Goal: Task Accomplishment & Management: Manage account settings

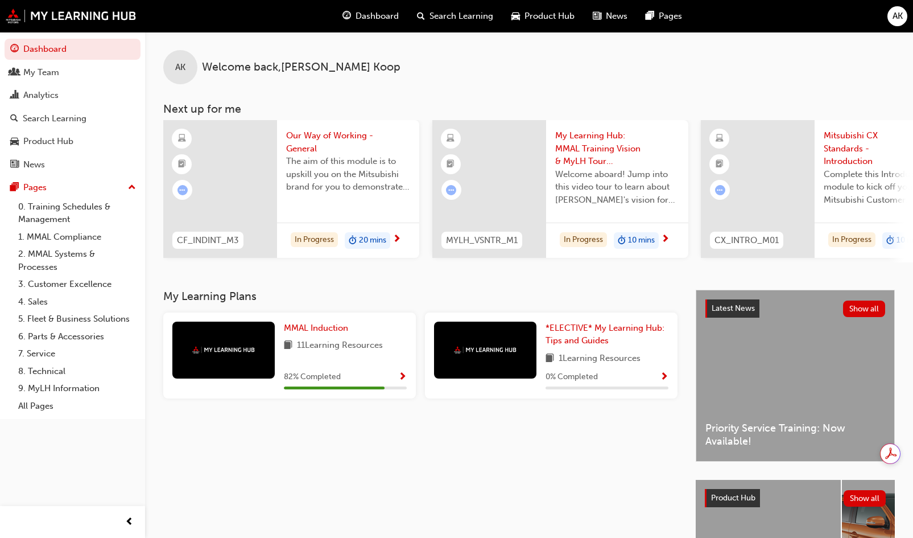
click at [458, 17] on span "Search Learning" at bounding box center [461, 16] width 64 height 13
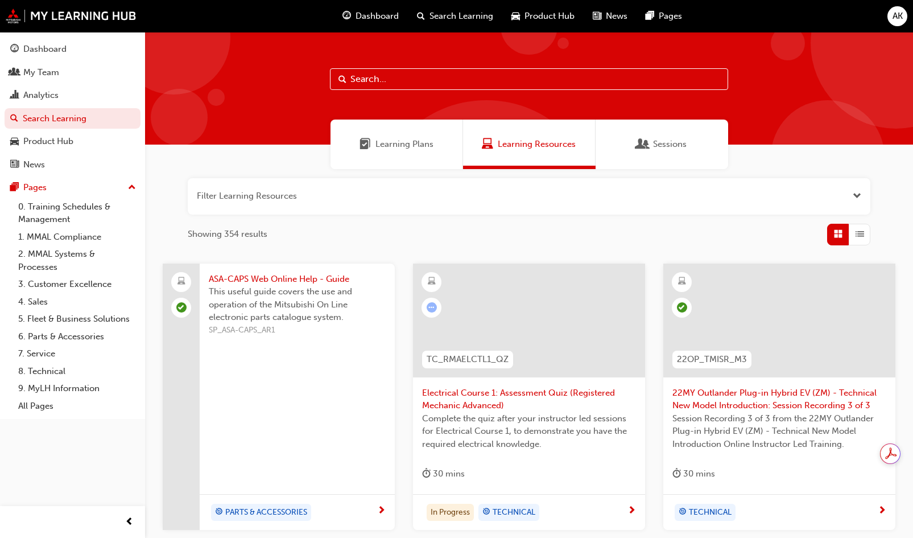
click at [399, 78] on input "text" at bounding box center [529, 79] width 398 height 22
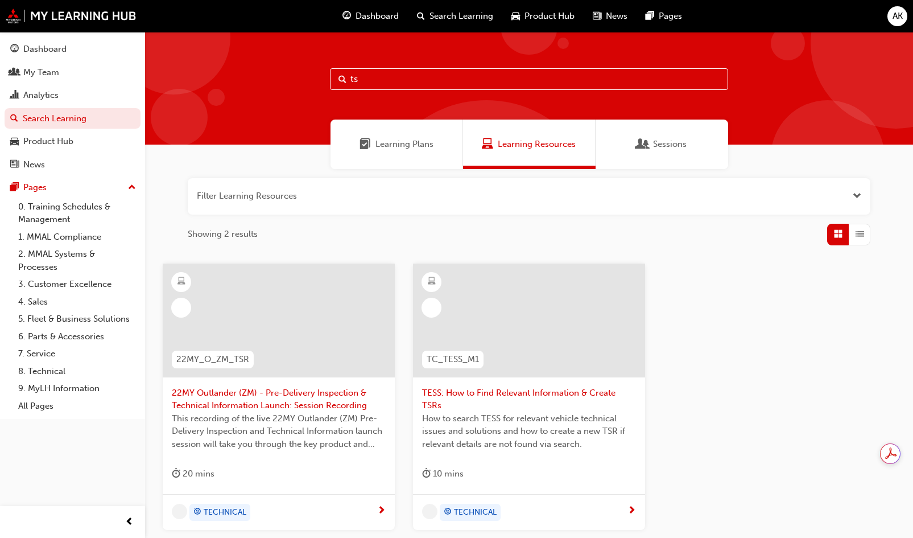
type input "t"
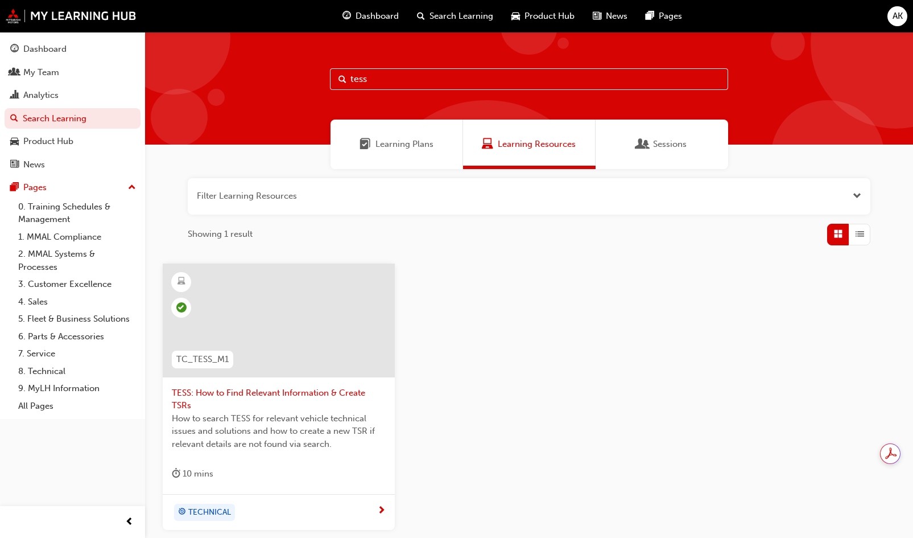
type input "tess"
click at [297, 391] on span "TESS: How to Find Relevant Information & Create TSRs" at bounding box center [279, 399] width 214 height 26
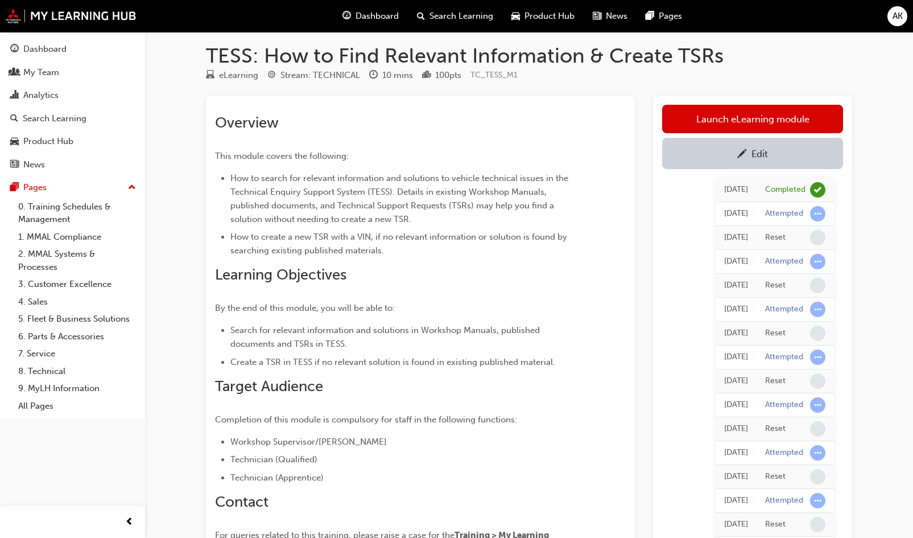
scroll to position [6, 0]
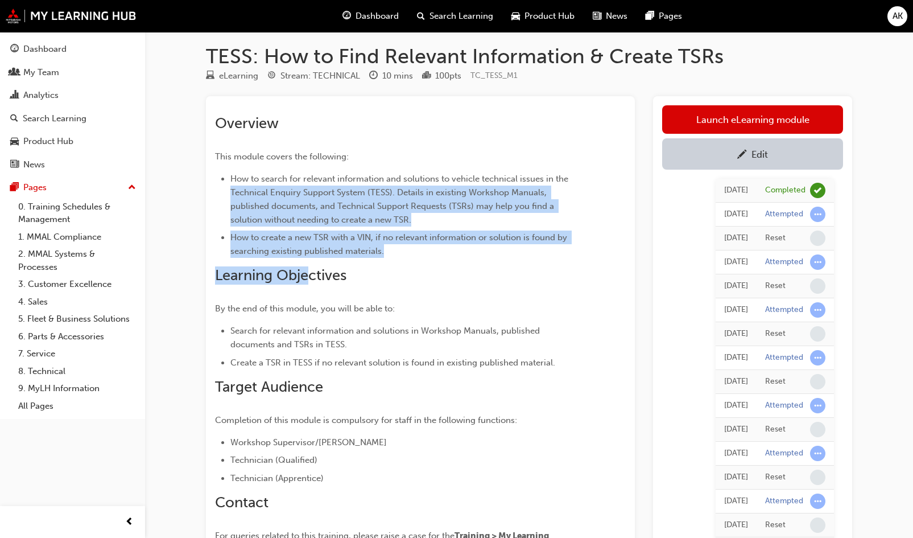
drag, startPoint x: 230, startPoint y: 190, endPoint x: 308, endPoint y: 261, distance: 105.1
click at [308, 261] on div "Overview This module covers the following: How to search for relevant informati…" at bounding box center [400, 336] width 370 height 444
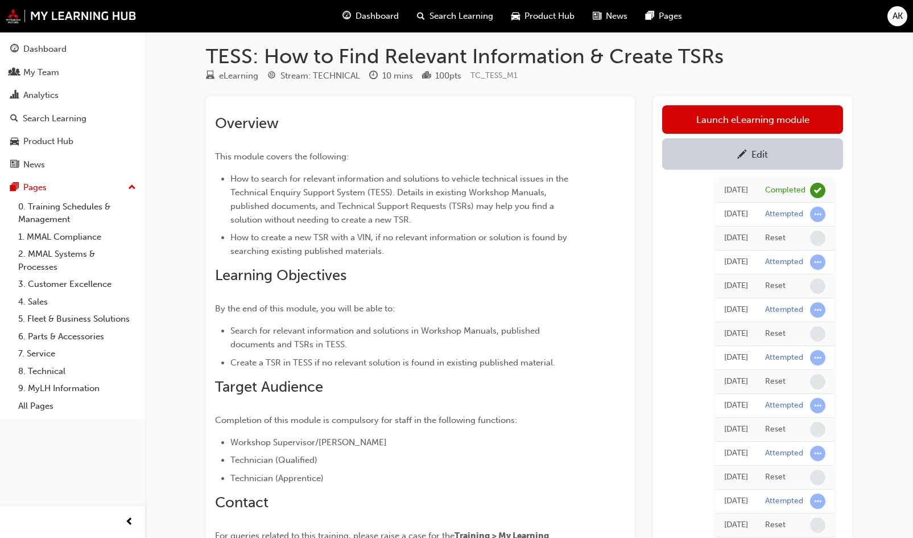
click at [329, 283] on span "Learning Objectives" at bounding box center [280, 275] width 131 height 18
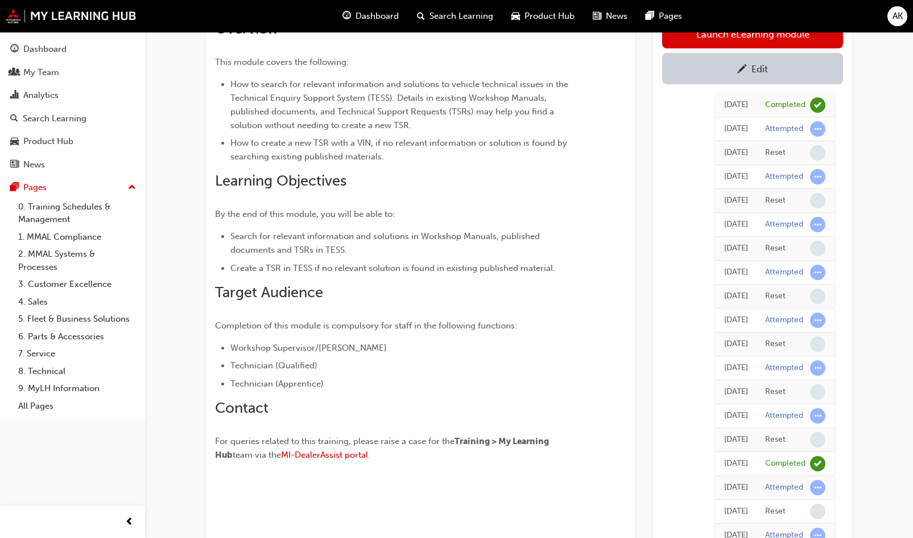
scroll to position [100, 0]
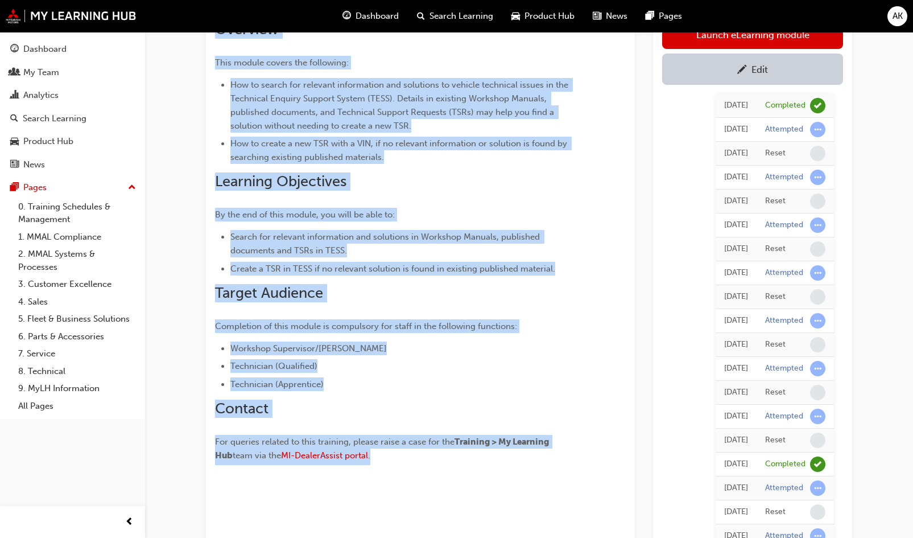
drag, startPoint x: 379, startPoint y: 449, endPoint x: 199, endPoint y: 36, distance: 450.3
click at [199, 36] on div "TESS: How to Find Relevant Information & Create TSRs eLearning Stream: TECHNICA…" at bounding box center [529, 323] width 683 height 747
click at [358, 92] on li "How to search for relevant information and solutions to vehicle technical issue…" at bounding box center [407, 105] width 354 height 55
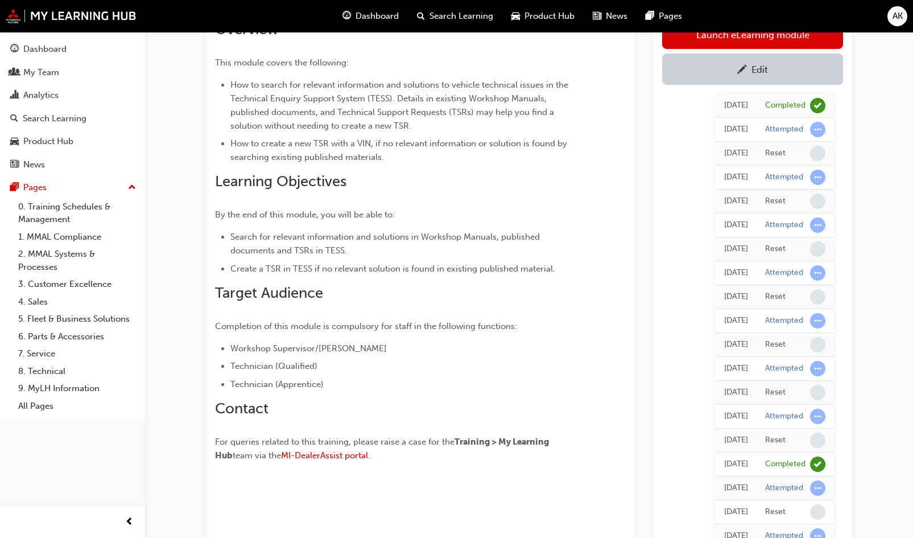
click at [569, 123] on li "How to search for relevant information and solutions to vehicle technical issue…" at bounding box center [407, 105] width 354 height 55
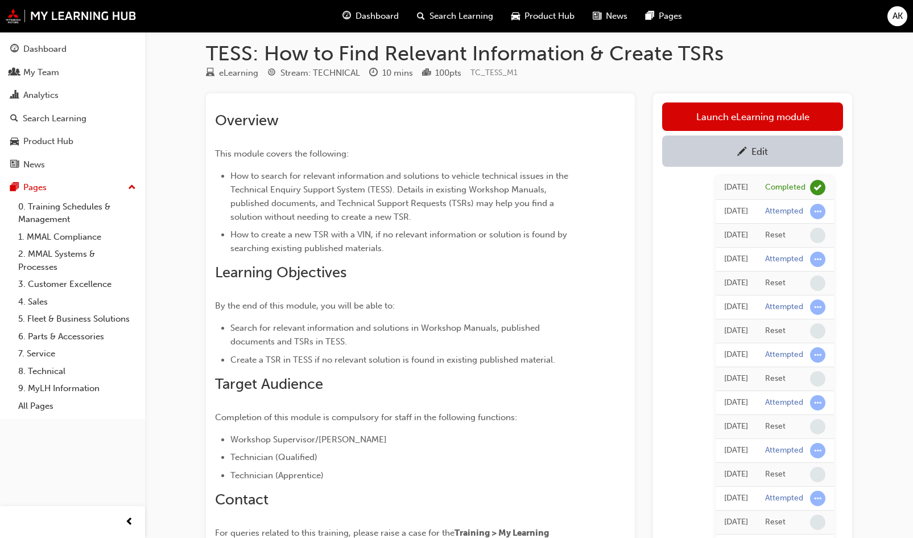
scroll to position [0, 0]
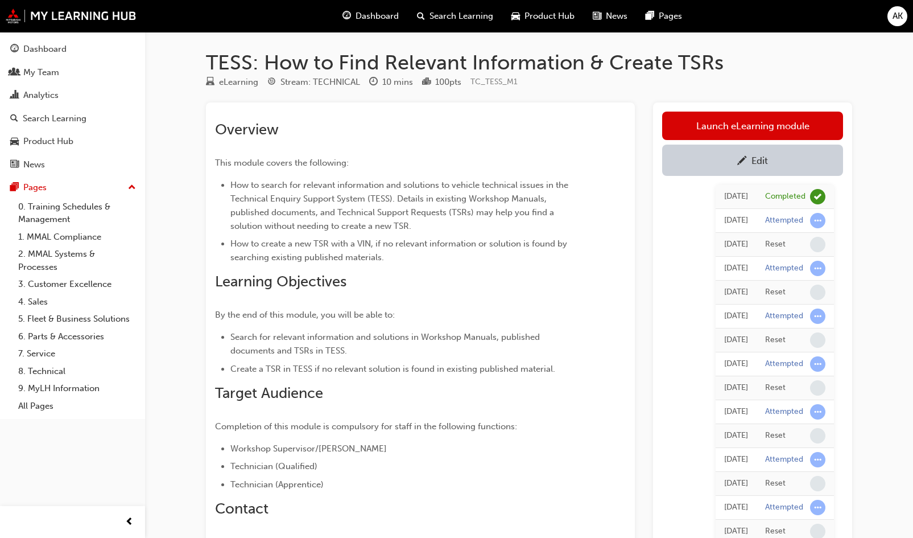
click at [573, 98] on div "TESS: How to Find Relevant Information & Create TSRs eLearning Stream: TECHNICA…" at bounding box center [529, 423] width 683 height 747
click at [61, 117] on div "Search Learning" at bounding box center [55, 118] width 64 height 13
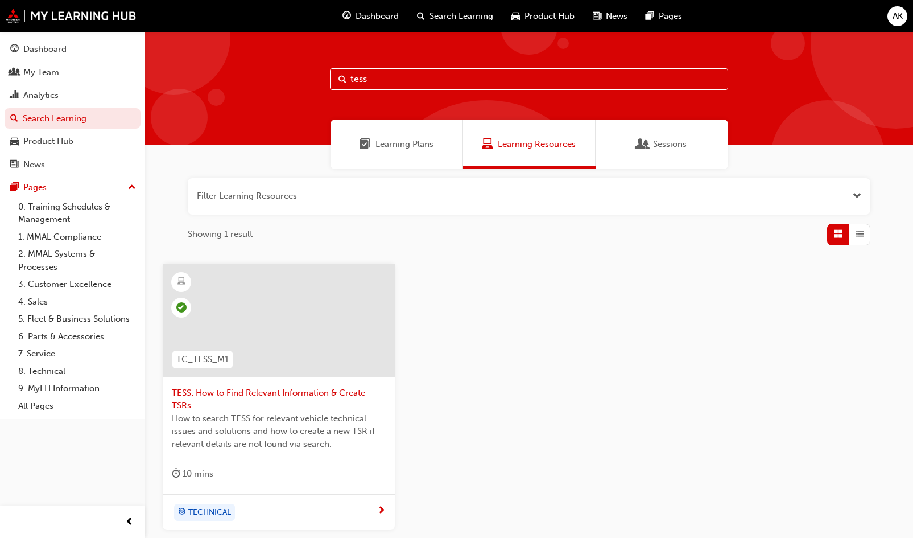
click at [369, 73] on input "tess" at bounding box center [529, 79] width 398 height 22
click at [382, 83] on input "tess" at bounding box center [529, 79] width 398 height 22
type input "t"
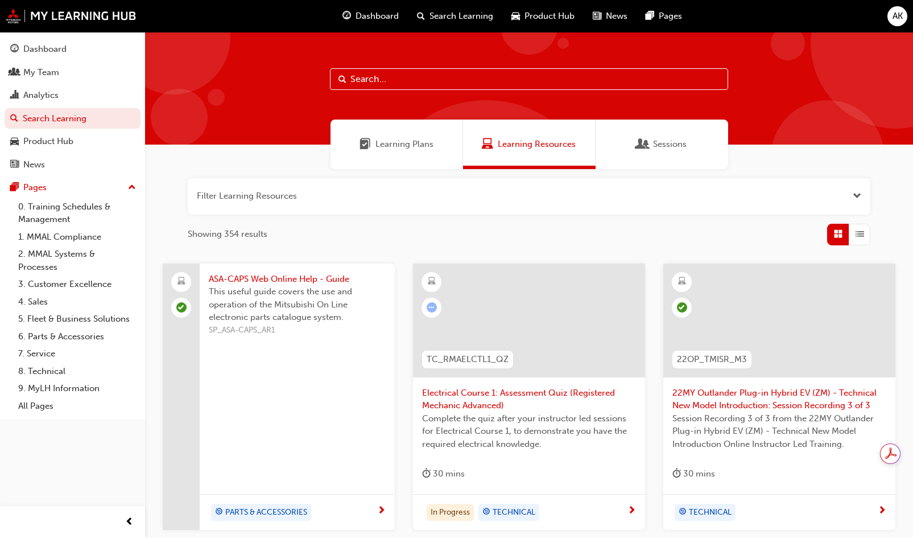
click at [366, 144] on span "Learning Plans" at bounding box center [365, 144] width 11 height 13
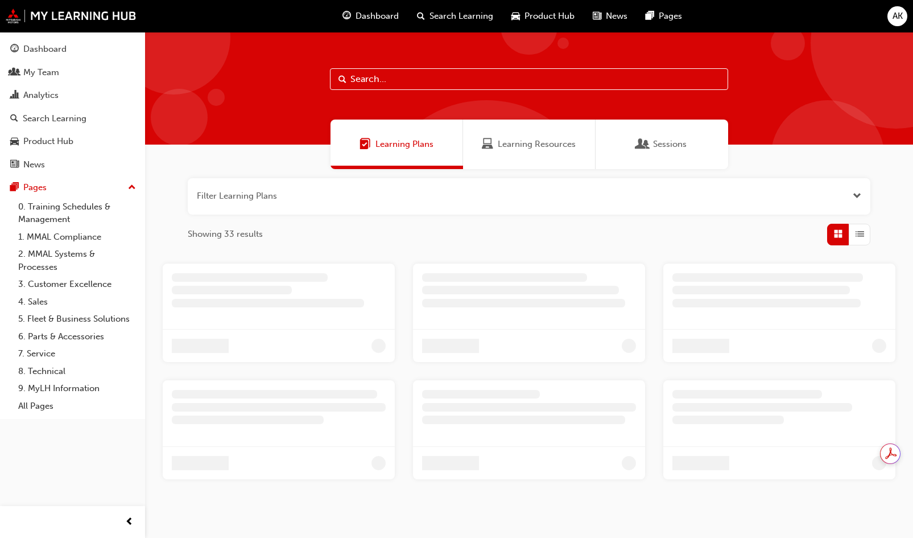
click at [380, 83] on input "text" at bounding box center [529, 79] width 398 height 22
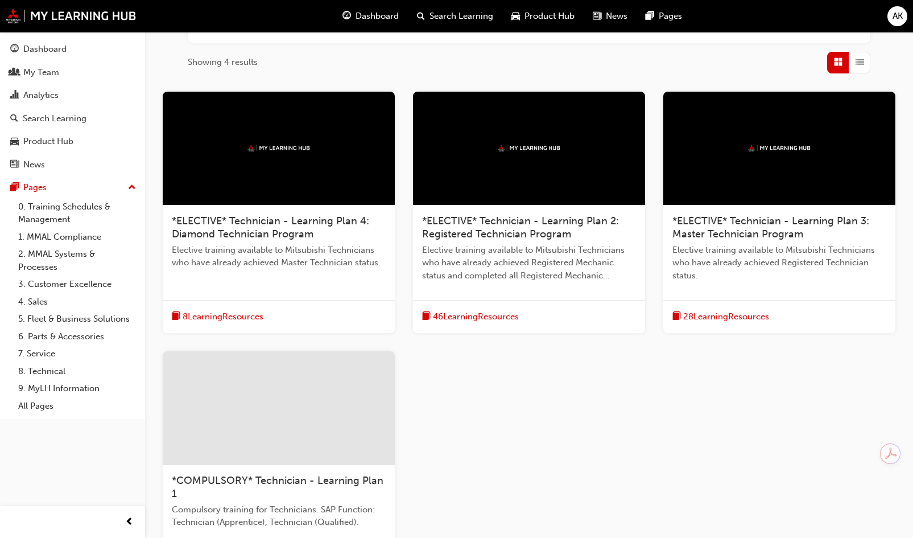
scroll to position [172, 0]
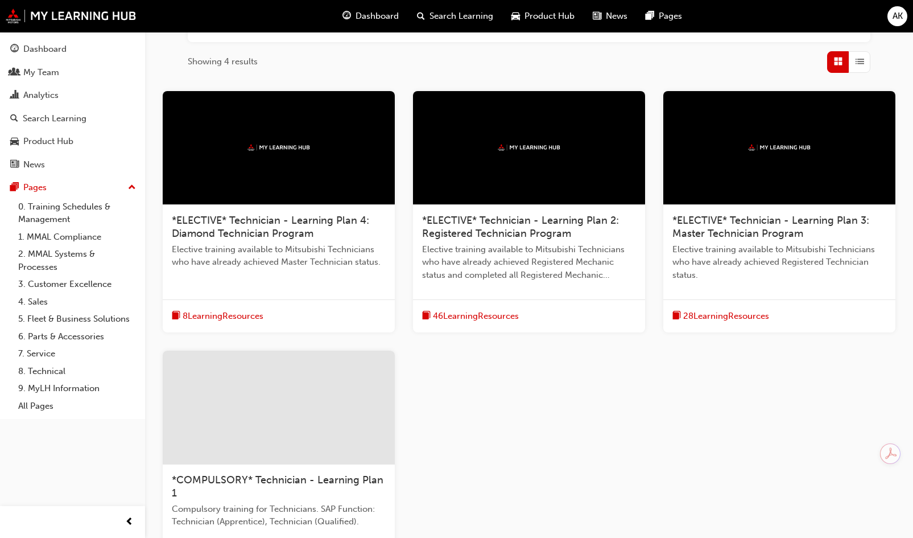
type input "tech"
click at [253, 462] on div at bounding box center [279, 407] width 232 height 114
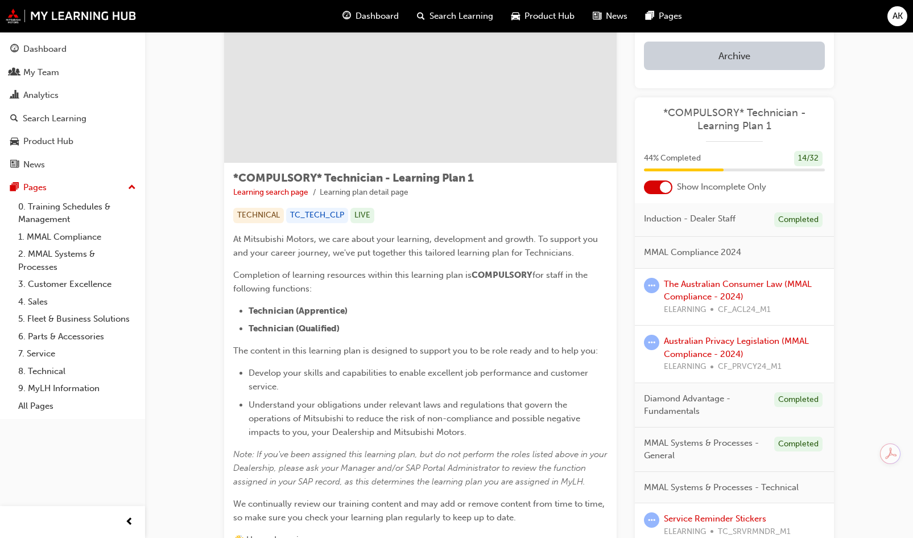
scroll to position [65, 0]
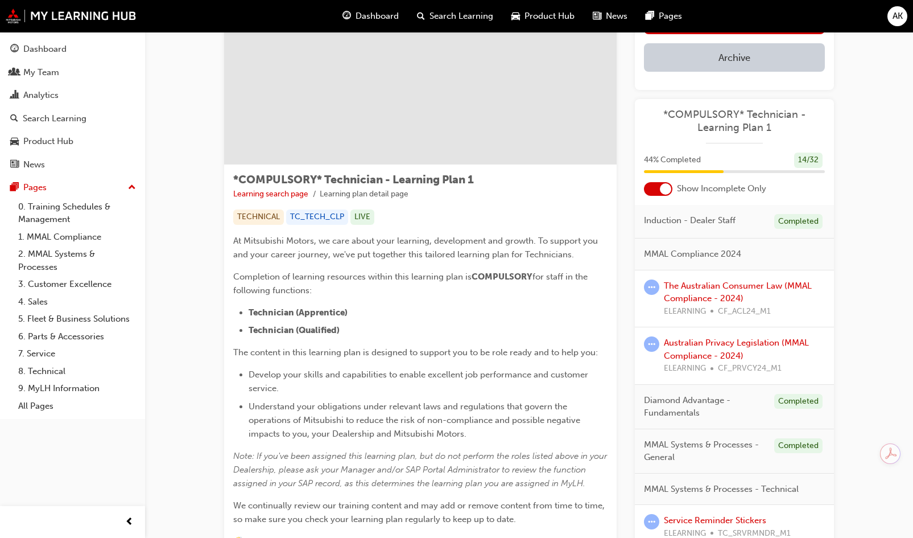
click at [656, 193] on div at bounding box center [658, 189] width 28 height 14
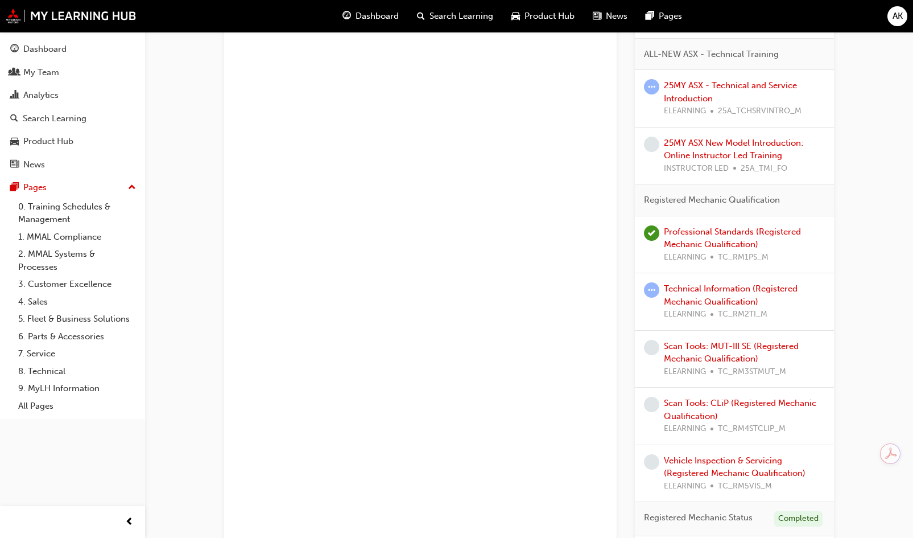
scroll to position [1064, 0]
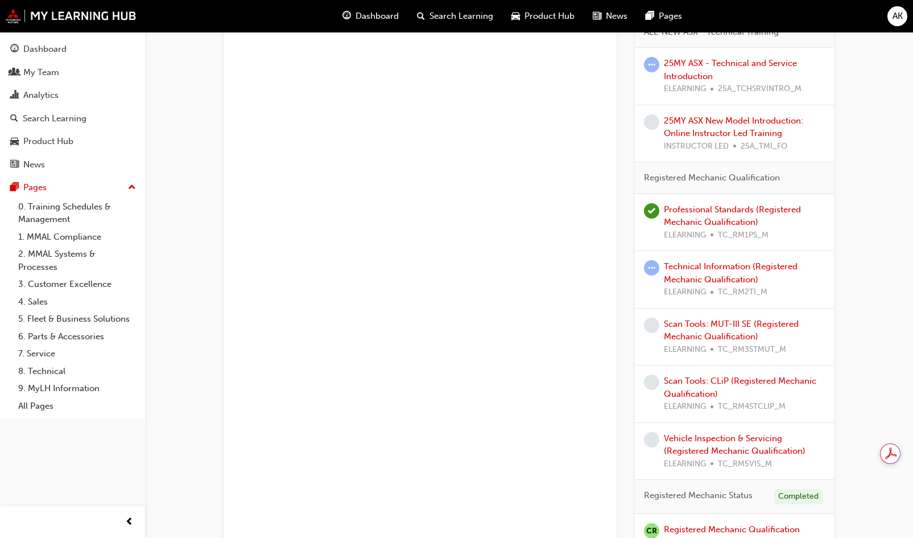
click at [864, 332] on div "*COMPULSORY* Technician - Learning Plan 1 Learning search page Learning plan de…" at bounding box center [529, 321] width 683 height 2706
click at [894, 268] on div "*COMPULSORY* Technician - Learning Plan 1 Learning search page Learning plan de…" at bounding box center [529, 321] width 768 height 2706
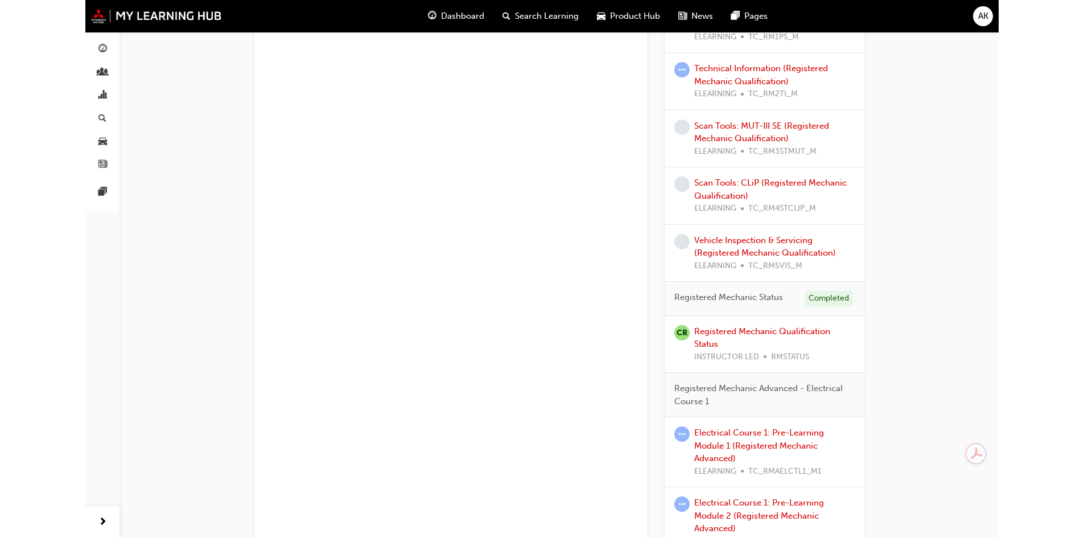
scroll to position [665, 0]
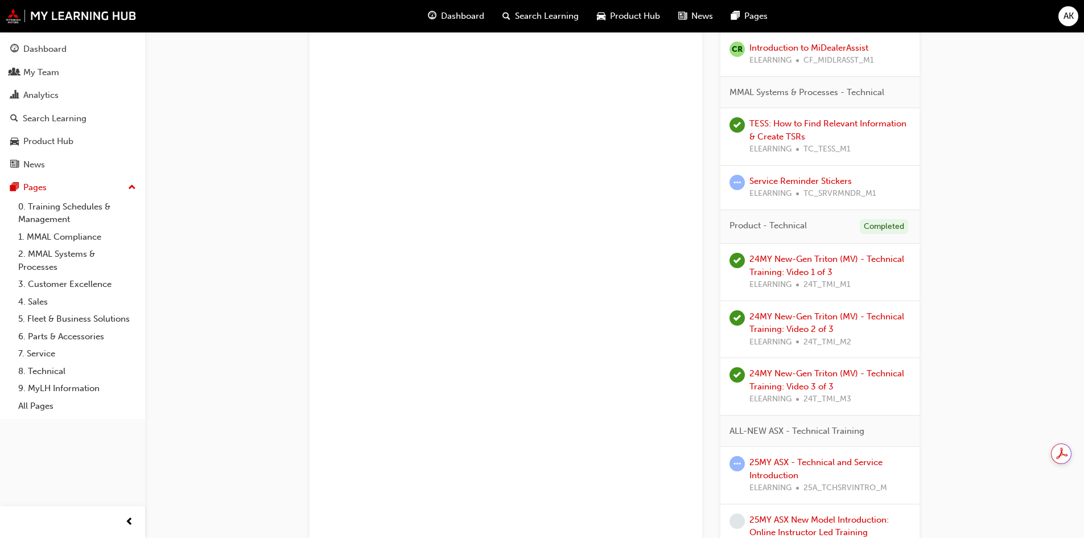
click at [921, 16] on span "AK" at bounding box center [1068, 16] width 10 height 13
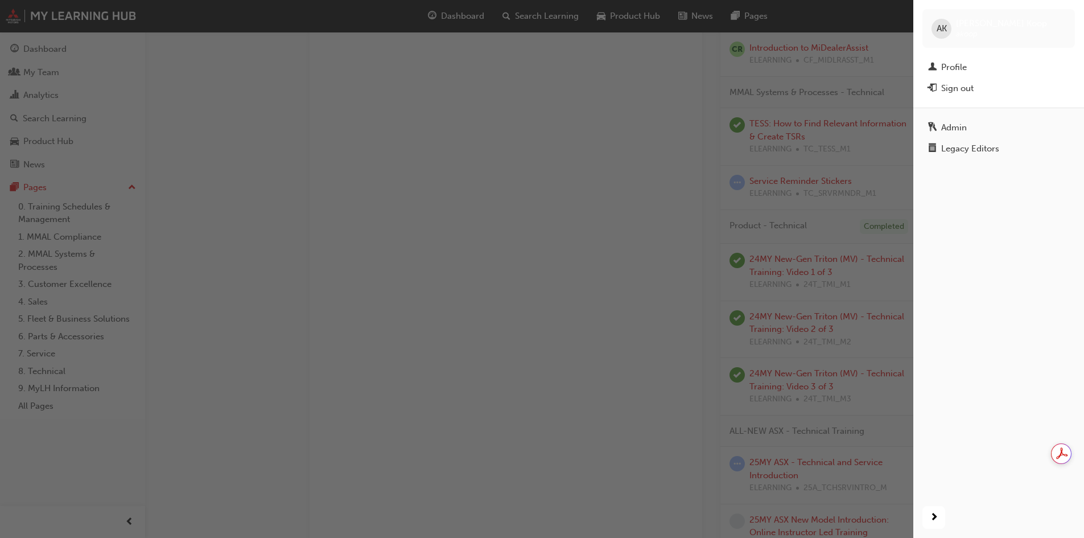
click at [160, 206] on div "button" at bounding box center [456, 269] width 913 height 538
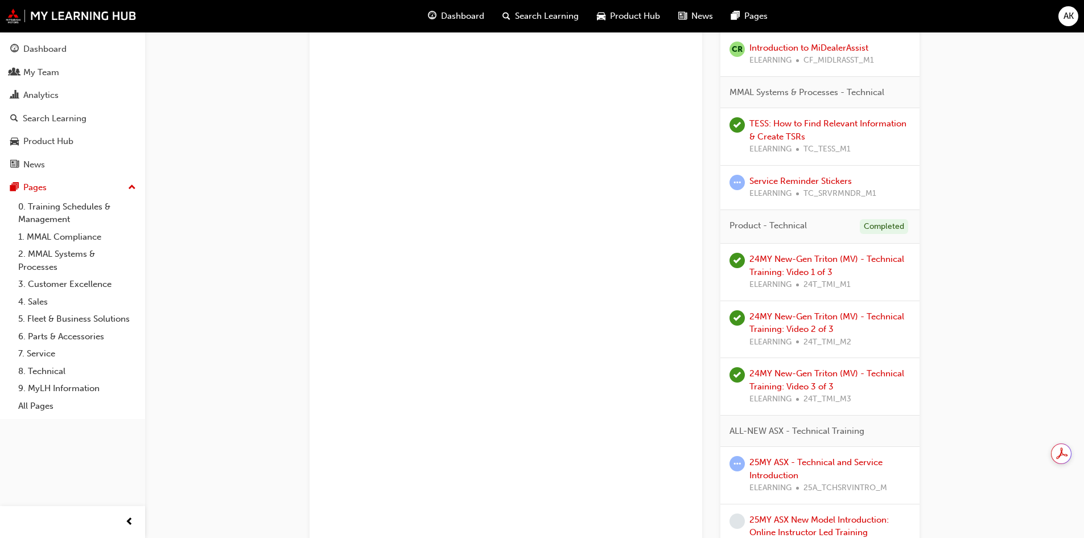
click at [921, 17] on span "AK" at bounding box center [1068, 16] width 10 height 13
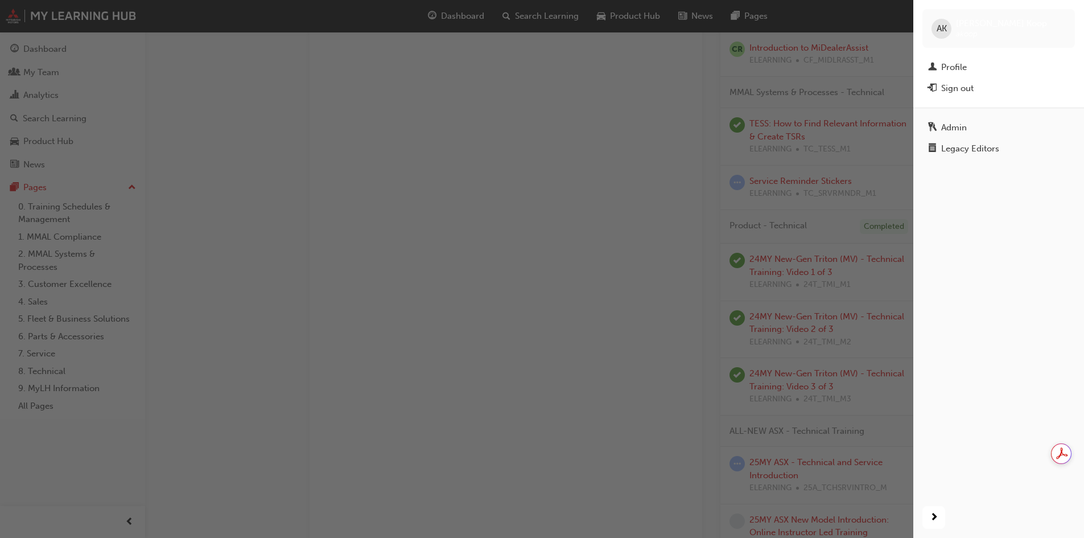
click at [921, 126] on div "Admin" at bounding box center [954, 127] width 26 height 13
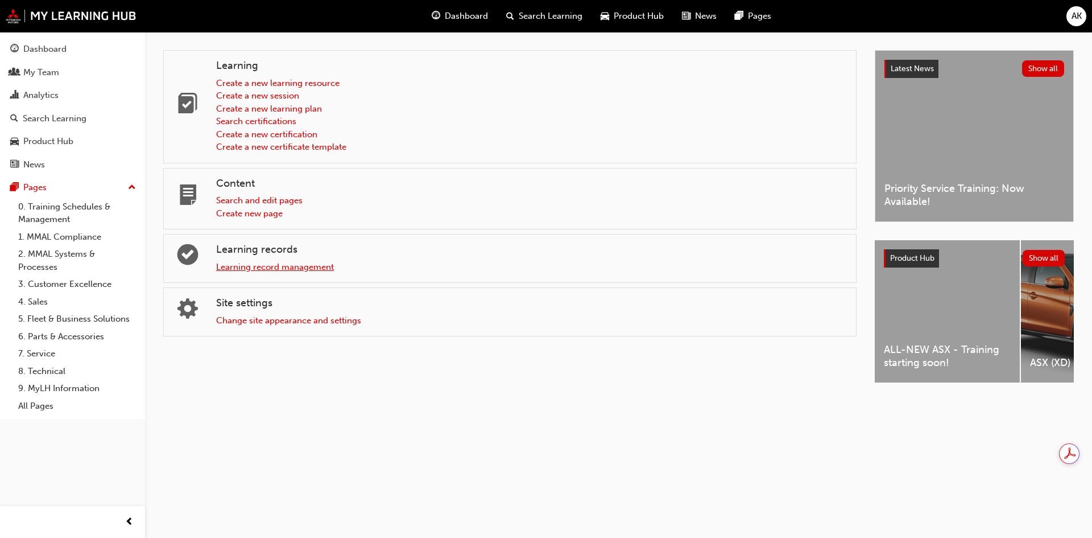
click at [234, 266] on link "Learning record management" at bounding box center [275, 267] width 118 height 10
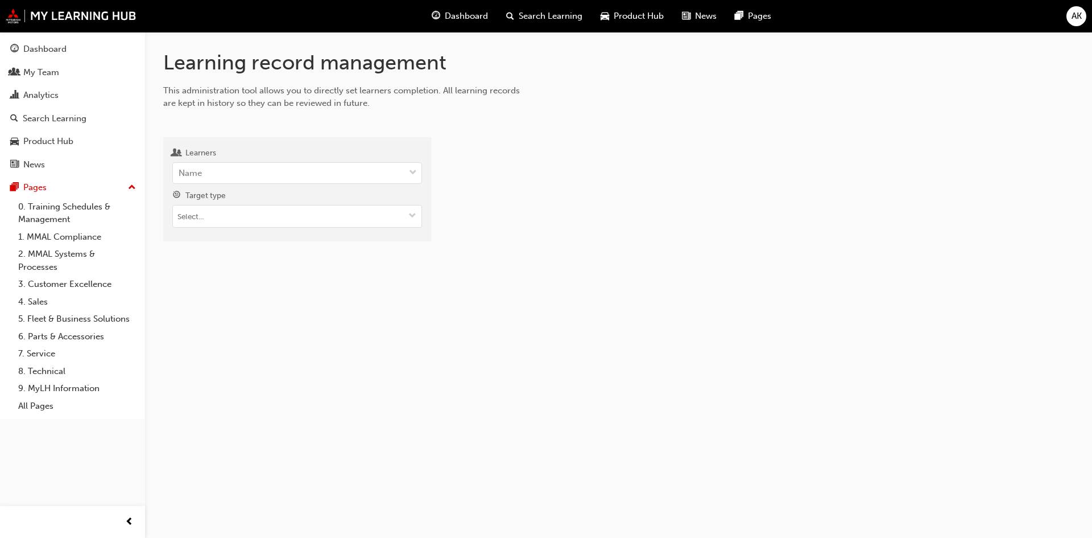
click at [206, 173] on div "Name" at bounding box center [289, 173] width 232 height 20
click at [180, 173] on input "Learners Name" at bounding box center [179, 173] width 1 height 10
type input "irene"
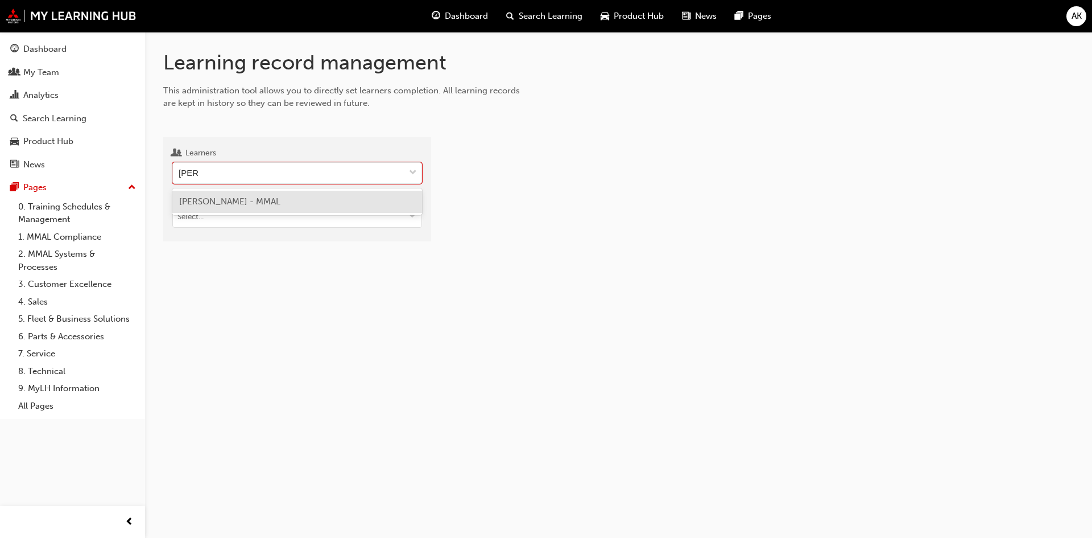
click at [216, 201] on span "Irene Marakas - MMAL" at bounding box center [229, 201] width 101 height 10
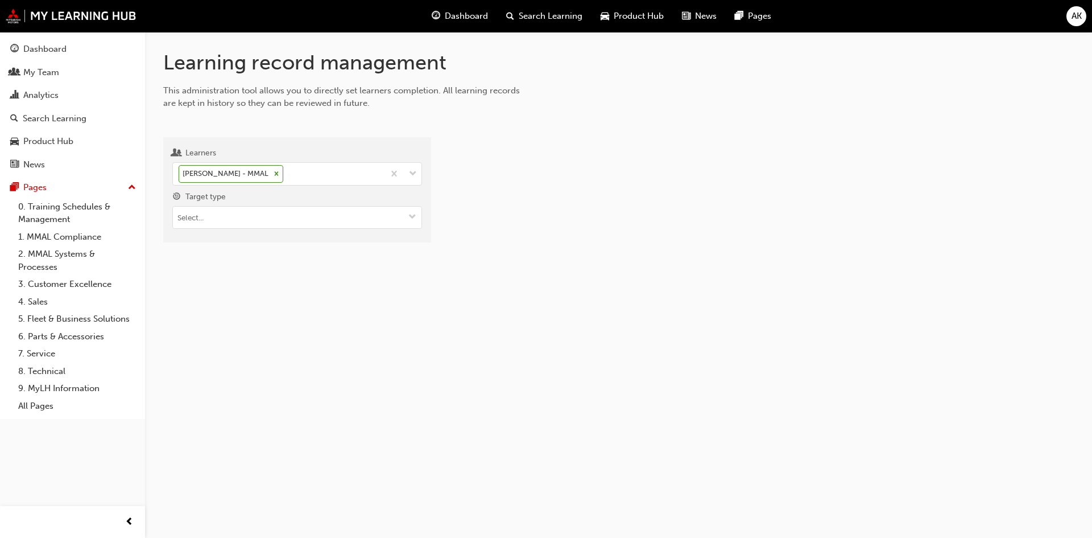
click at [230, 219] on input "Target type" at bounding box center [297, 217] width 249 height 22
click at [282, 242] on li "Learning resource - eLearning module" at bounding box center [297, 240] width 250 height 22
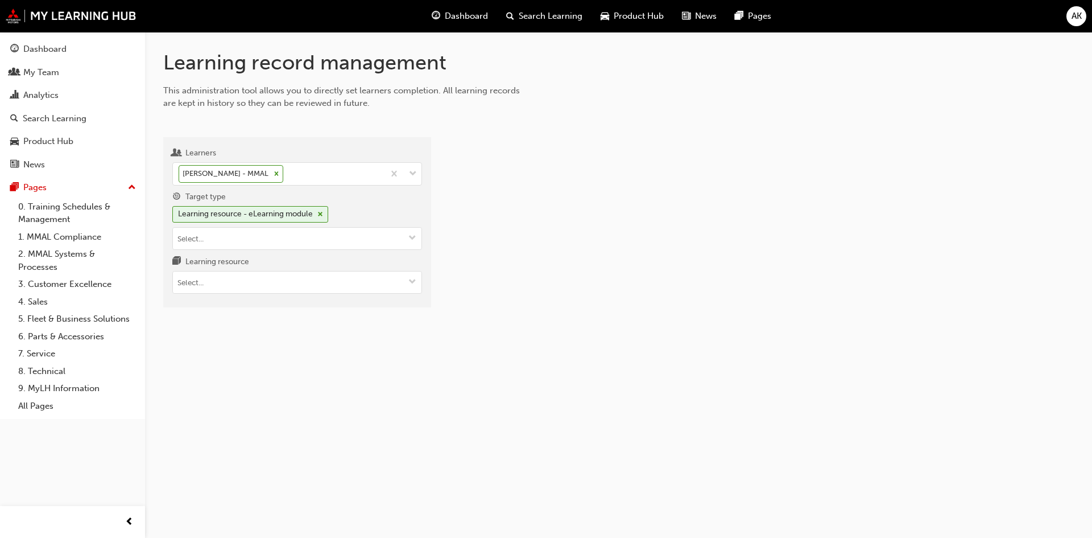
click at [410, 281] on span "down-icon" at bounding box center [412, 283] width 8 height 10
click at [319, 280] on input "Learning resource No results, type at least 1 character of title or code" at bounding box center [297, 282] width 249 height 22
type input "sales essential"
drag, startPoint x: 530, startPoint y: 280, endPoint x: 340, endPoint y: 284, distance: 189.5
click at [528, 280] on div at bounding box center [761, 226] width 625 height 161
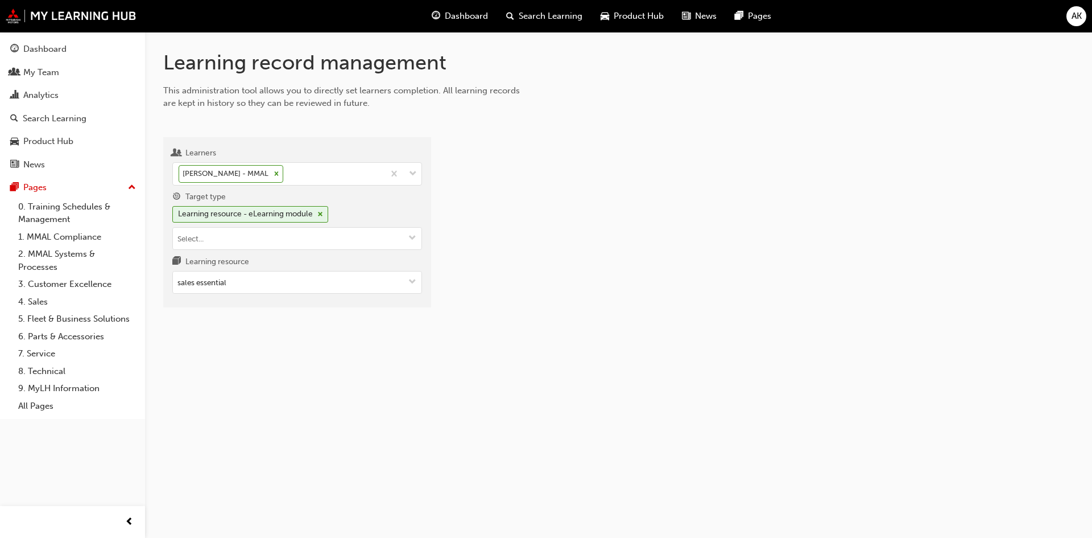
click at [255, 277] on input "sales essential" at bounding box center [297, 282] width 249 height 22
click at [247, 280] on input "sales essential" at bounding box center [297, 282] width 249 height 22
drag, startPoint x: 293, startPoint y: 284, endPoint x: 88, endPoint y: 287, distance: 205.4
click at [89, 287] on div "Dashboard My Team Analytics Search Learning Product Hub News Pages Pages 0. Tra…" at bounding box center [546, 269] width 1092 height 538
click at [226, 279] on input "Learning resource" at bounding box center [297, 282] width 249 height 22
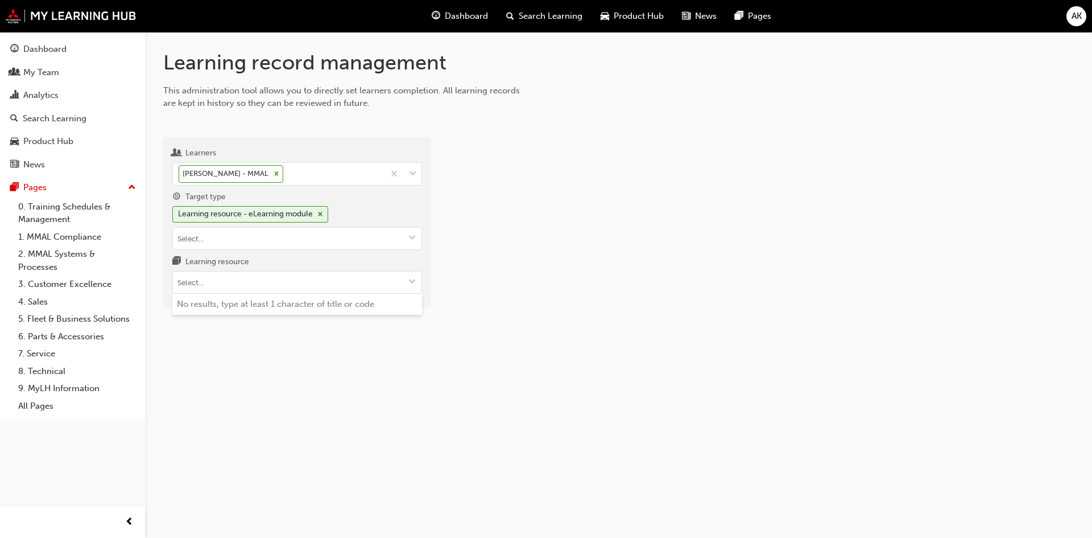
paste input "SS_SCE_QZ1"
type input "SS_SCE_QZ1"
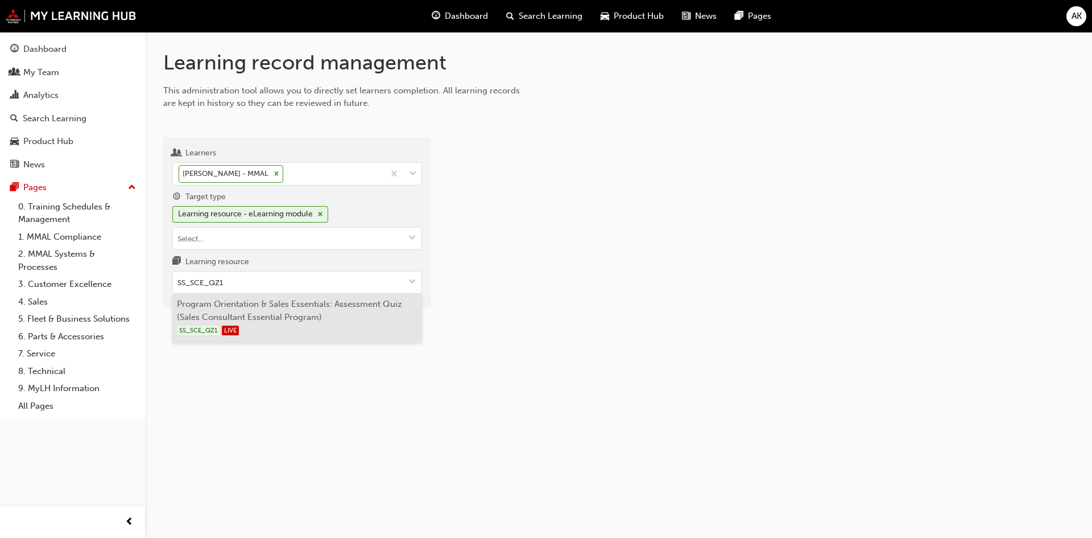
click at [261, 313] on li "Program Orientation & Sales Essentials: Assessment Quiz (Sales Consultant Essen…" at bounding box center [297, 318] width 250 height 48
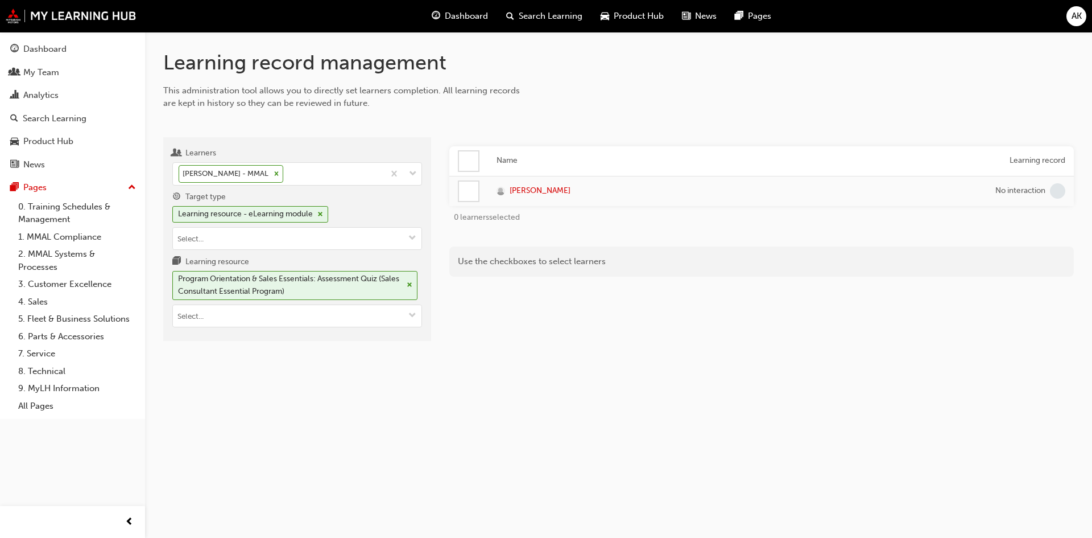
click at [471, 188] on div at bounding box center [468, 190] width 19 height 19
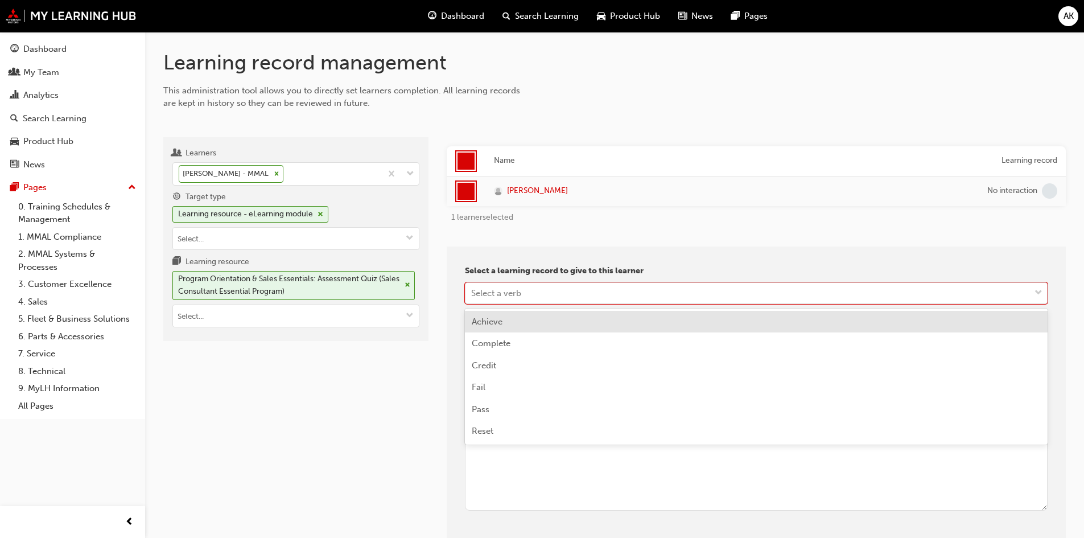
click at [499, 288] on div "Select a verb" at bounding box center [496, 292] width 50 height 13
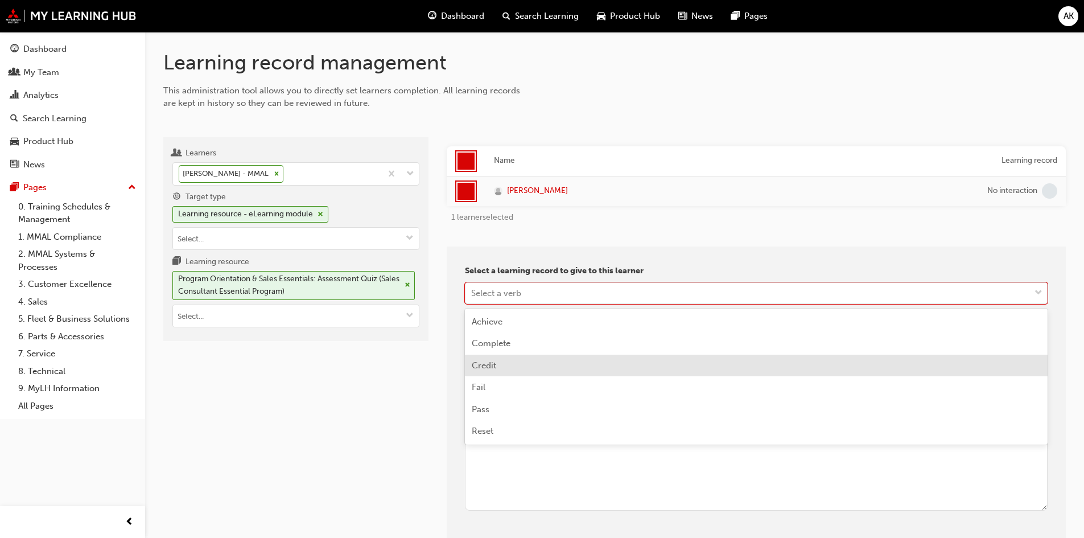
click at [496, 363] on span "Credit" at bounding box center [484, 365] width 24 height 10
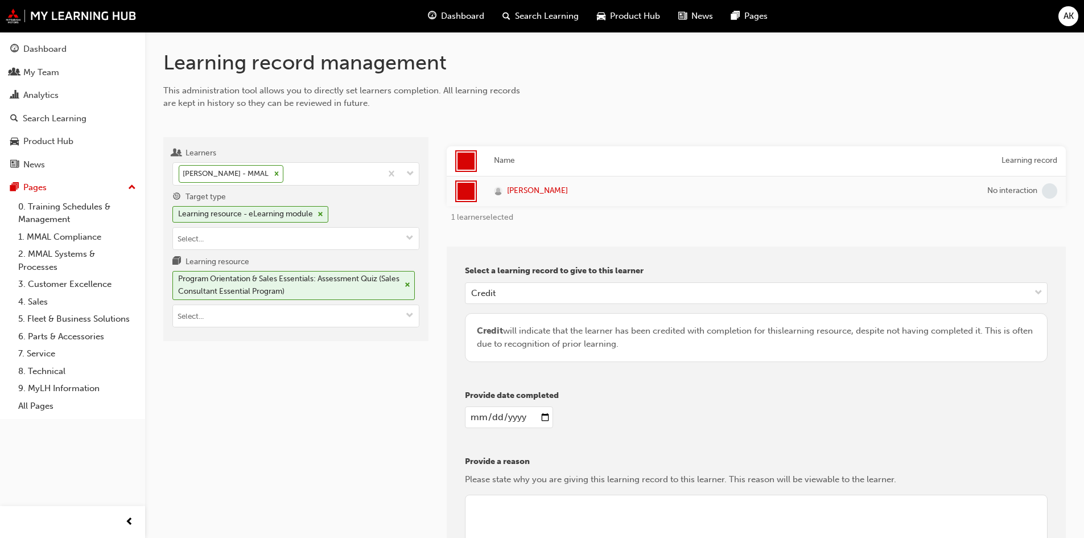
click at [543, 418] on input "date" at bounding box center [509, 417] width 88 height 22
type input "2025-09-23"
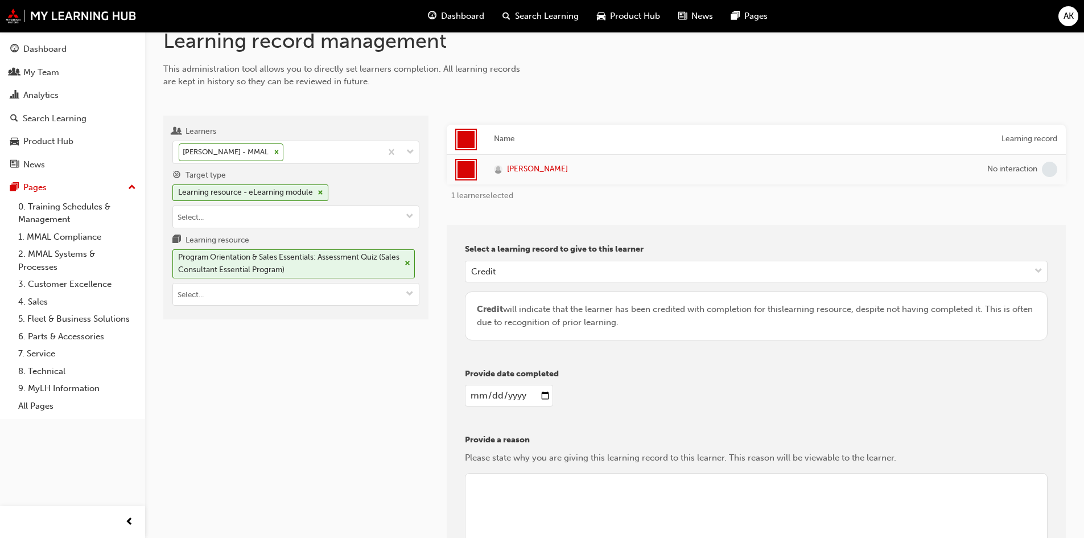
scroll to position [57, 0]
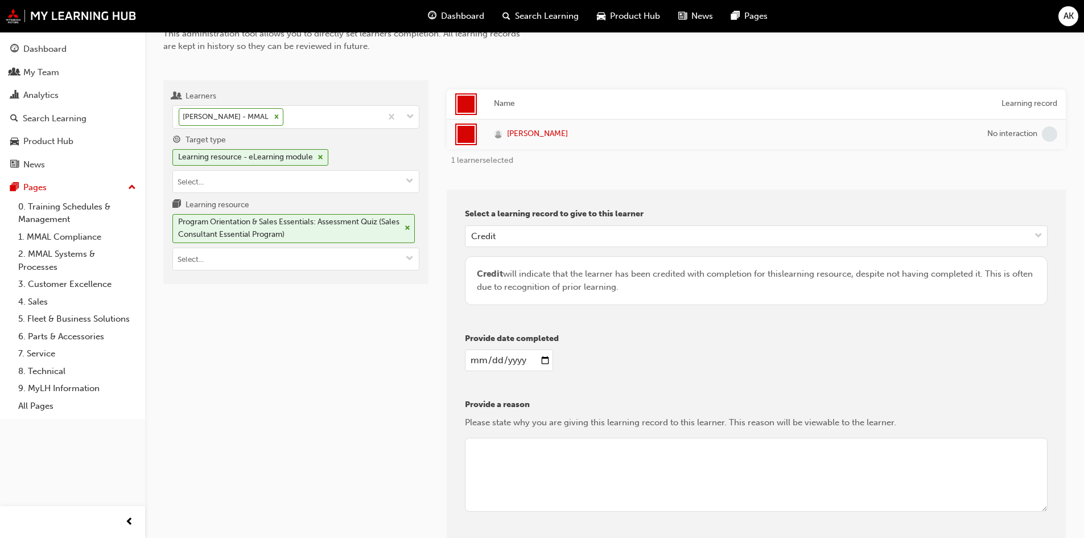
click at [510, 447] on textarea at bounding box center [756, 474] width 582 height 74
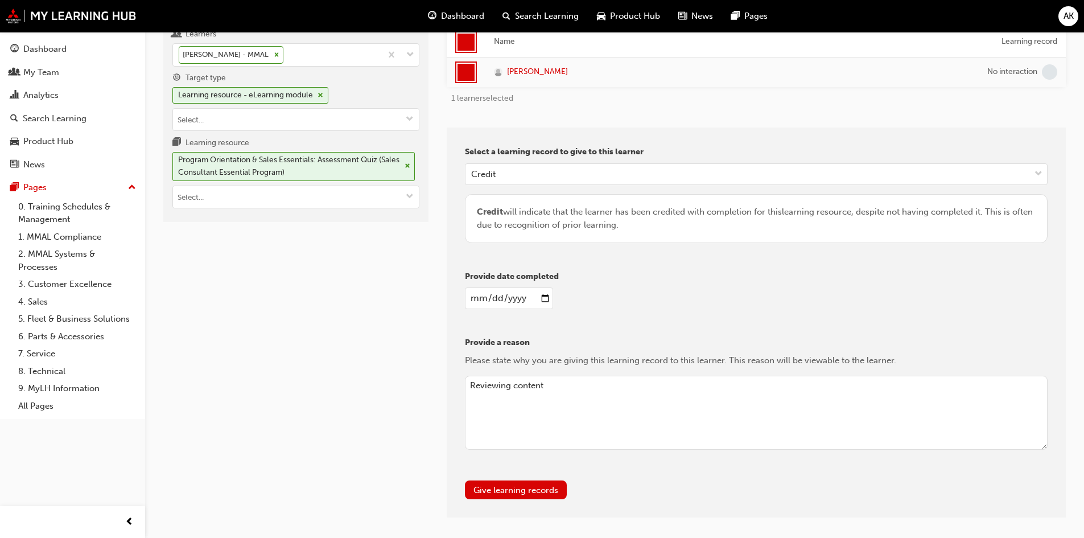
scroll to position [163, 0]
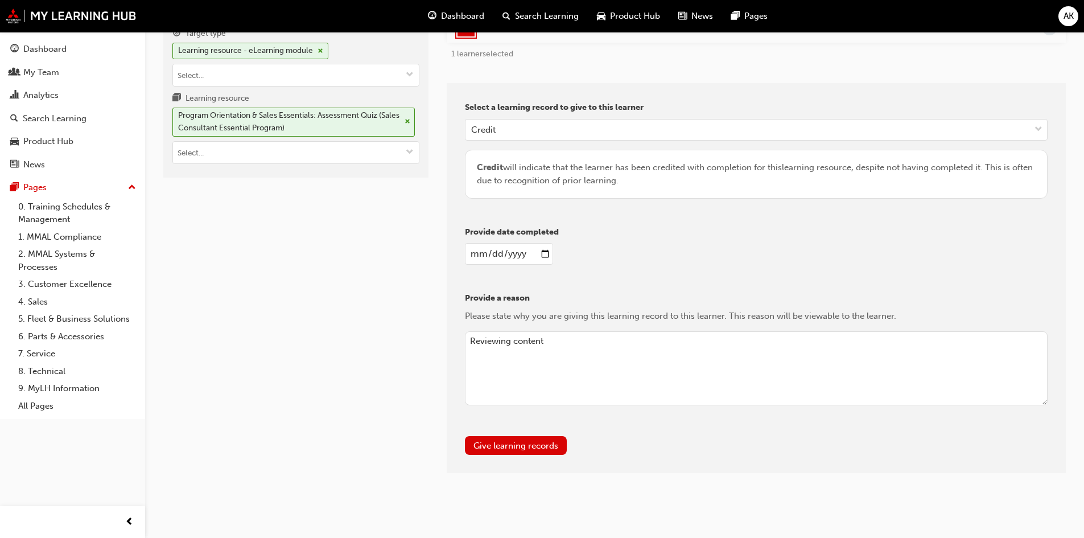
type textarea "Reviewing content"
click at [551, 451] on button "Give learning records" at bounding box center [516, 445] width 102 height 19
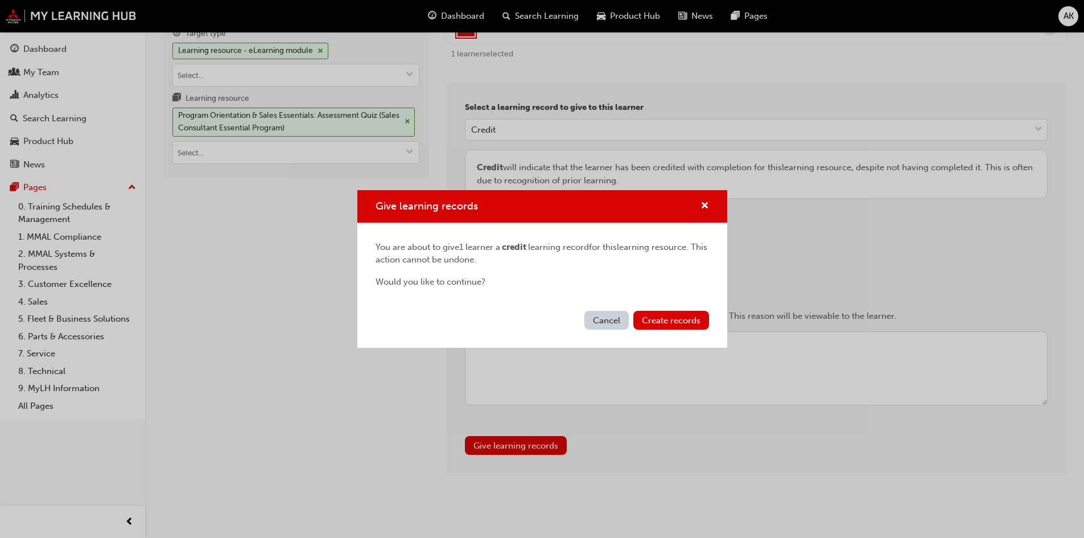
drag, startPoint x: 662, startPoint y: 313, endPoint x: 676, endPoint y: 329, distance: 20.5
click at [662, 314] on button "Create records" at bounding box center [671, 320] width 76 height 19
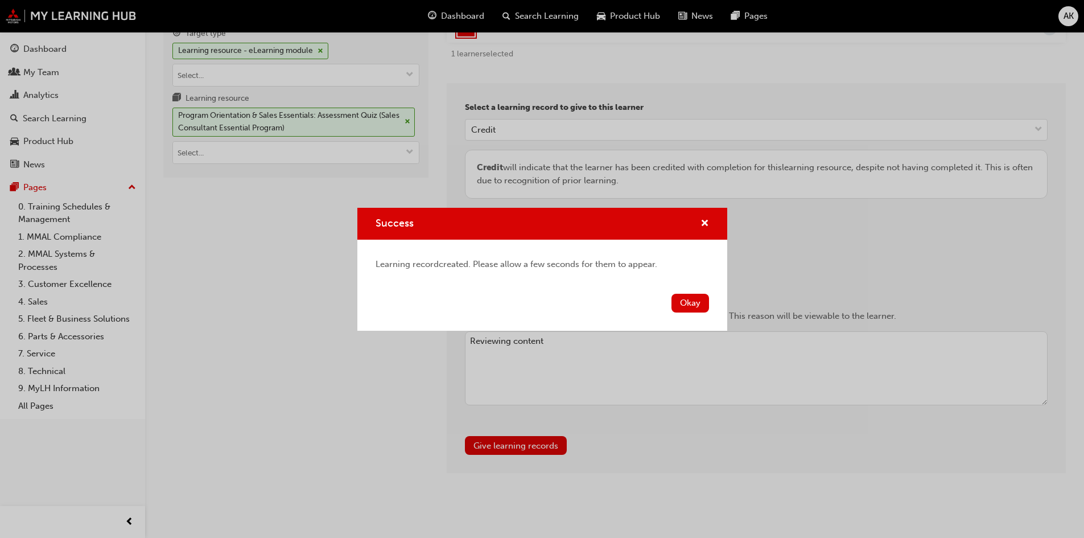
drag, startPoint x: 695, startPoint y: 296, endPoint x: 592, endPoint y: 301, distance: 103.1
click at [695, 296] on button "Okay" at bounding box center [690, 303] width 38 height 19
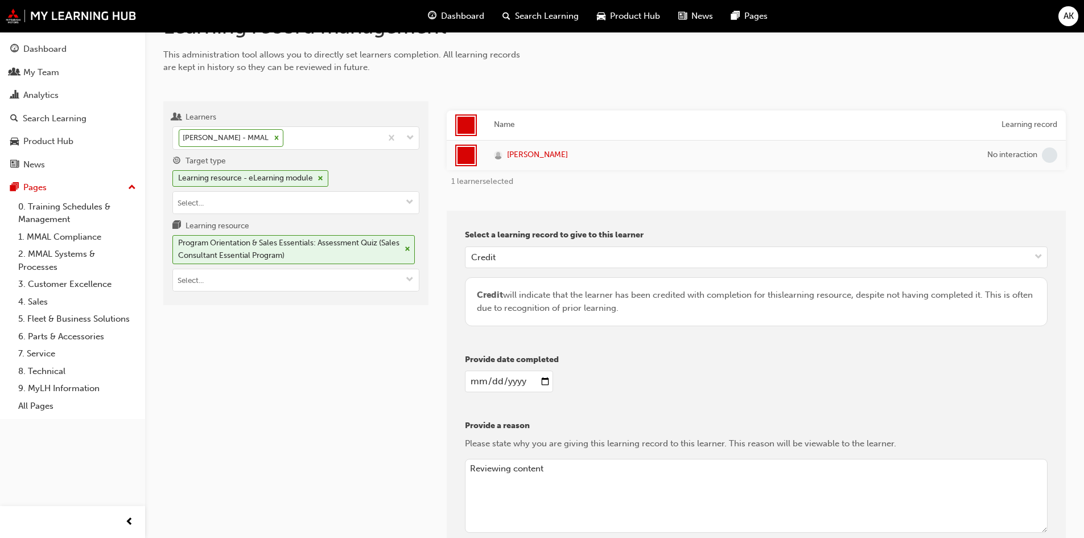
scroll to position [0, 0]
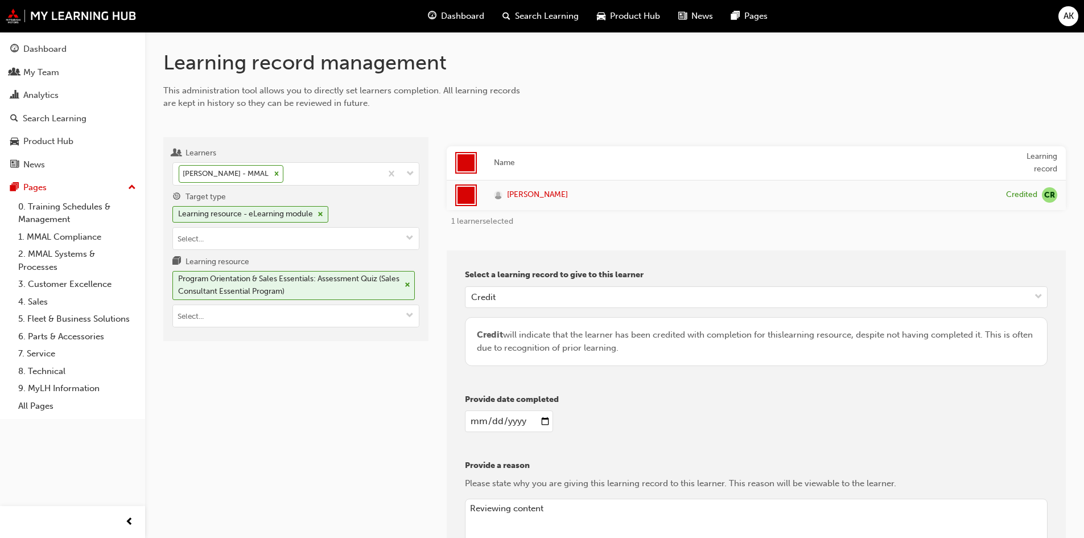
click at [742, 122] on div "Learners Irene Marakas - MMAL Target type Learning resource - eLearning module …" at bounding box center [614, 380] width 902 height 522
drag, startPoint x: 415, startPoint y: 208, endPoint x: 397, endPoint y: 205, distance: 17.8
click at [414, 208] on div "Learning resource - eLearning module" at bounding box center [295, 216] width 247 height 21
drag, startPoint x: 235, startPoint y: 320, endPoint x: 255, endPoint y: 322, distance: 20.6
click at [235, 320] on input "Learning resource Program Orientation & Sales Essentials: Assessment Quiz (Sale…" at bounding box center [296, 316] width 246 height 22
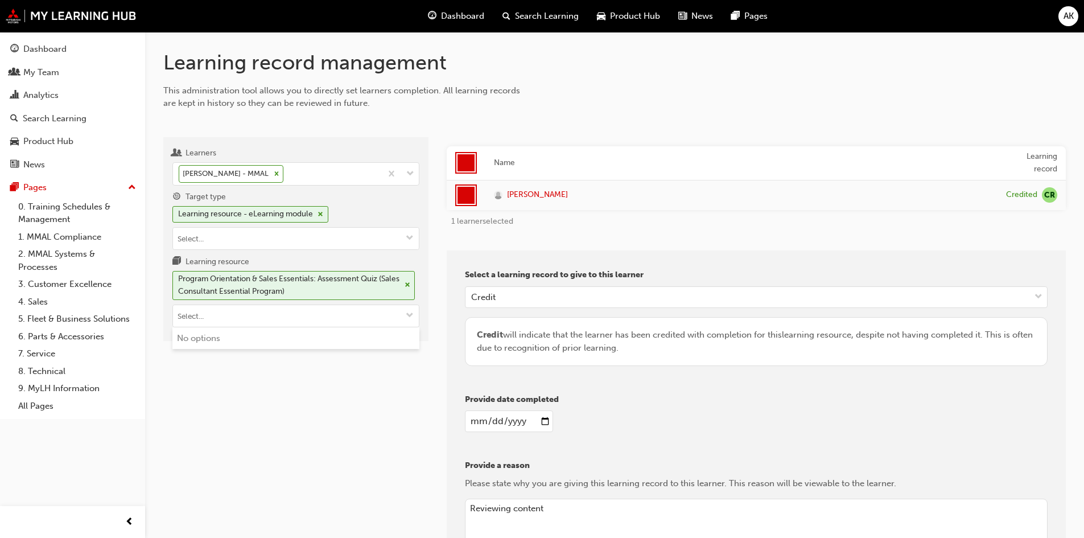
paste input "SS_SCE_M2"
type input "SS_SCE_M2"
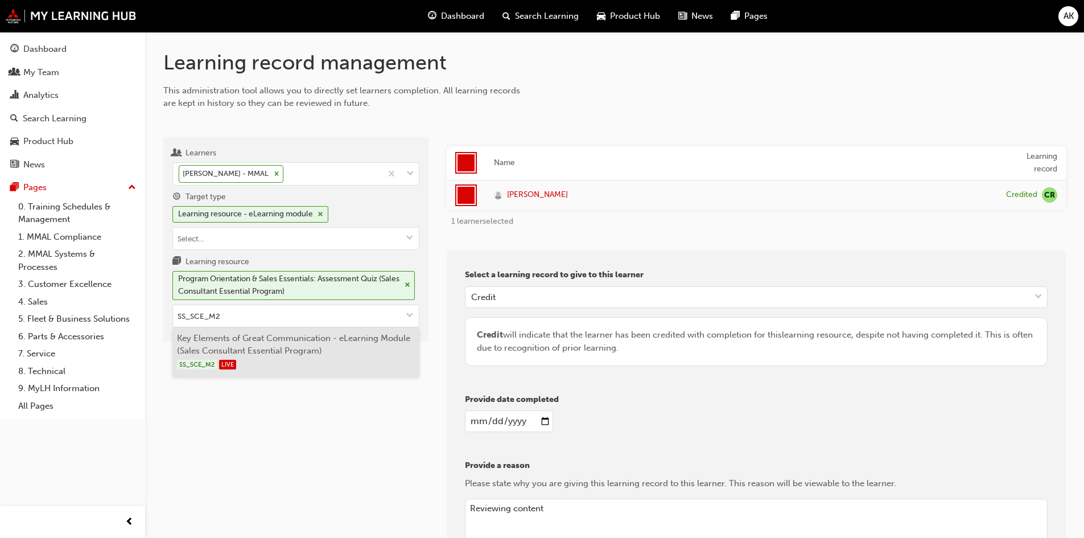
click at [251, 340] on li "Key Elements of Great Communication - eLearning Module (Sales Consultant Essent…" at bounding box center [295, 351] width 247 height 48
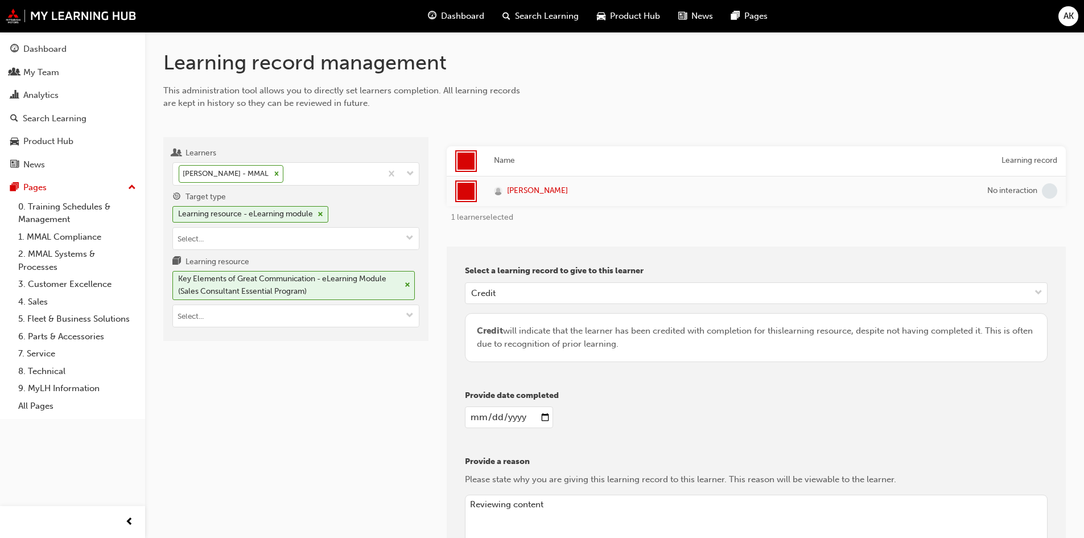
click at [341, 452] on div "Learners Irene Marakas - MMAL Target type Learning resource - eLearning module …" at bounding box center [295, 386] width 265 height 499
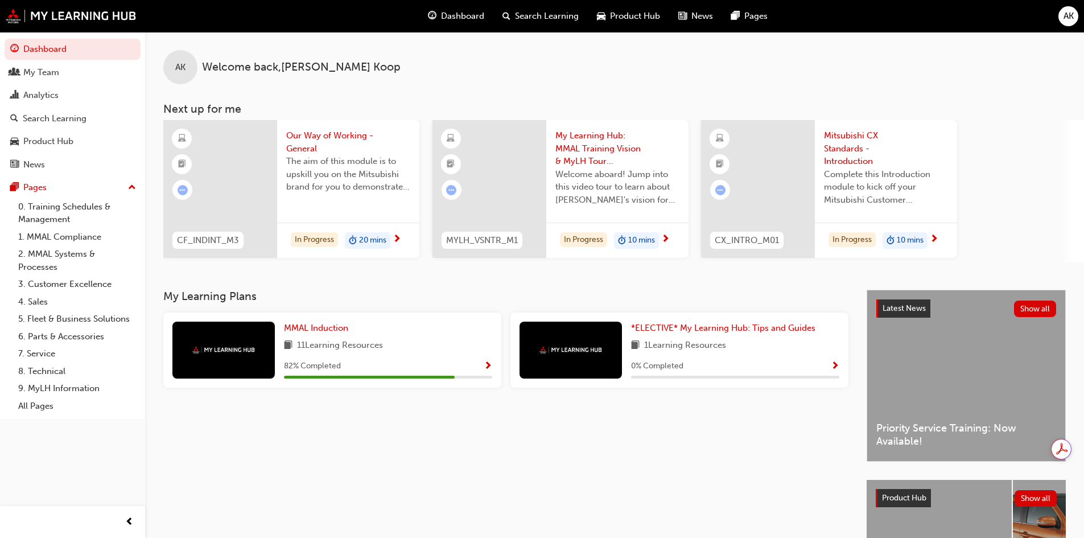
click at [55, 122] on div "Search Learning" at bounding box center [55, 118] width 64 height 13
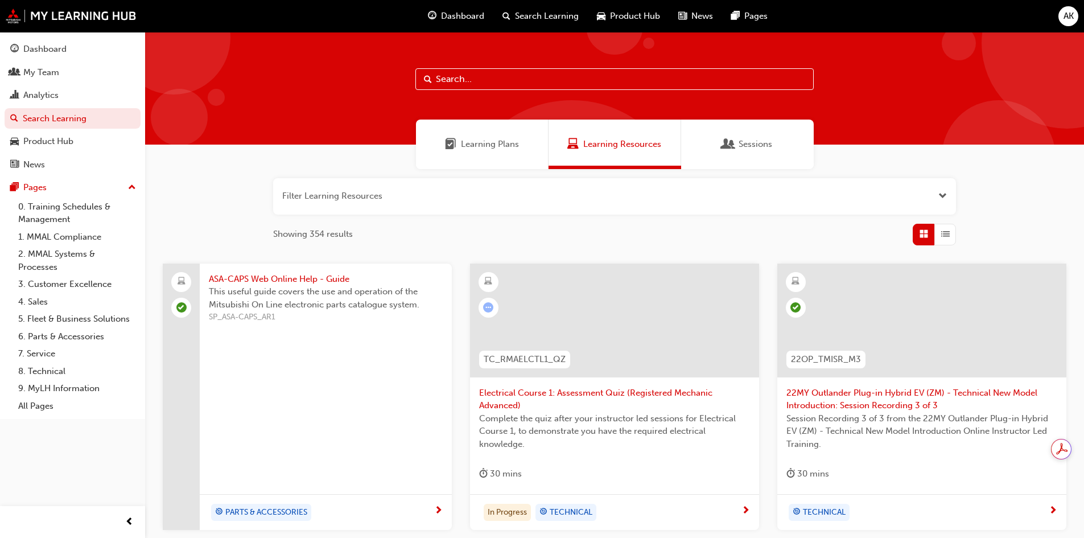
click at [503, 151] on div "Learning Plans" at bounding box center [482, 143] width 133 height 49
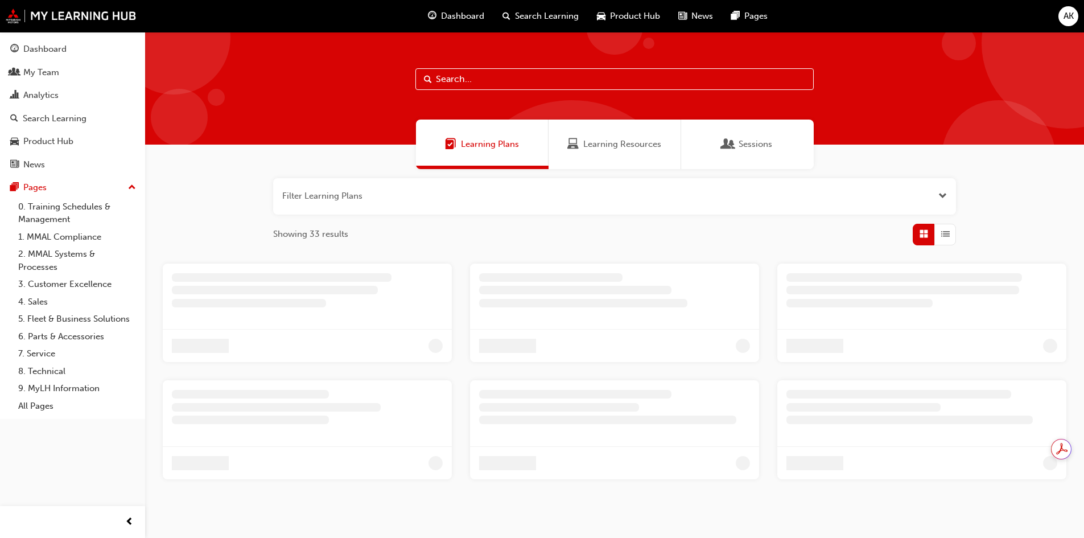
click at [480, 76] on input "text" at bounding box center [614, 79] width 398 height 22
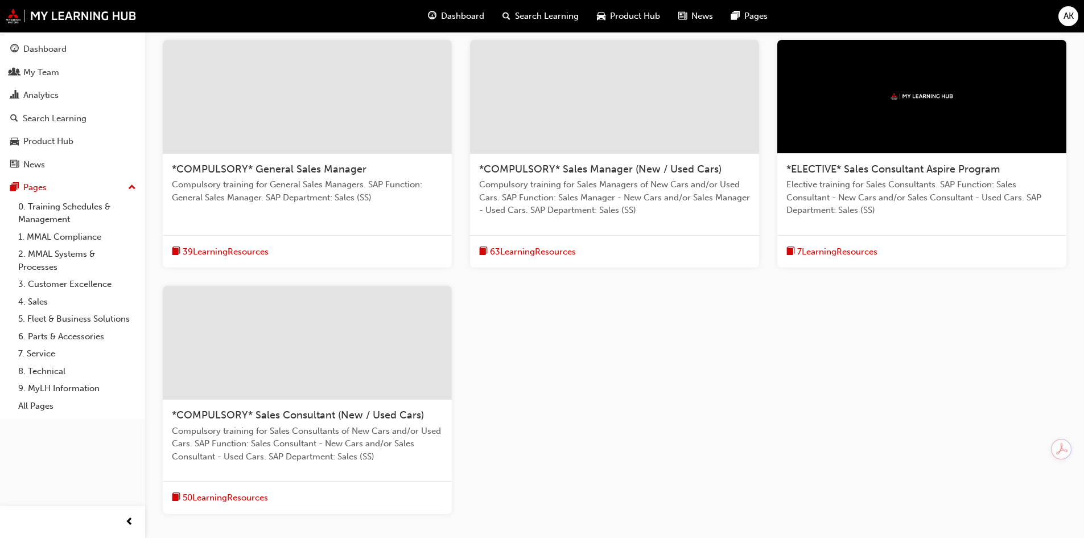
scroll to position [228, 0]
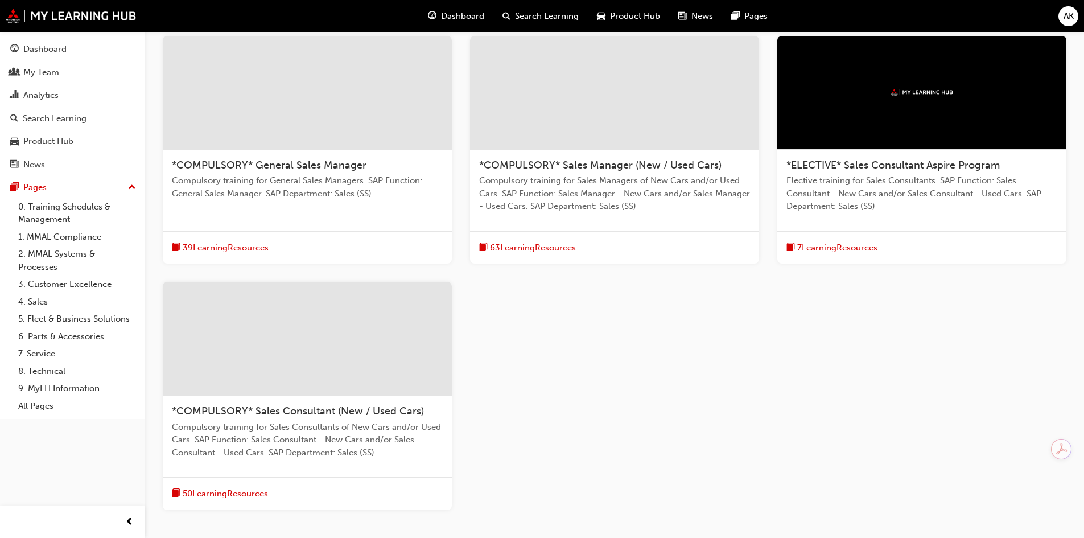
type input "sales"
drag, startPoint x: 359, startPoint y: 408, endPoint x: 363, endPoint y: 400, distance: 8.4
click at [358, 408] on span "*COMPULSORY* Sales Consultant (New / Used Cars)" at bounding box center [298, 410] width 252 height 13
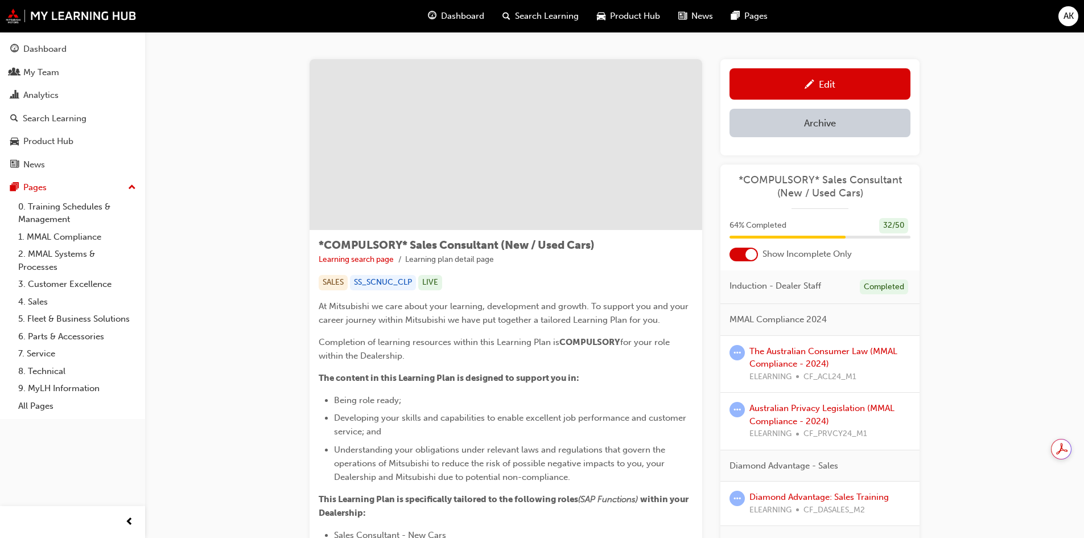
click at [42, 303] on link "4. Sales" at bounding box center [77, 302] width 127 height 18
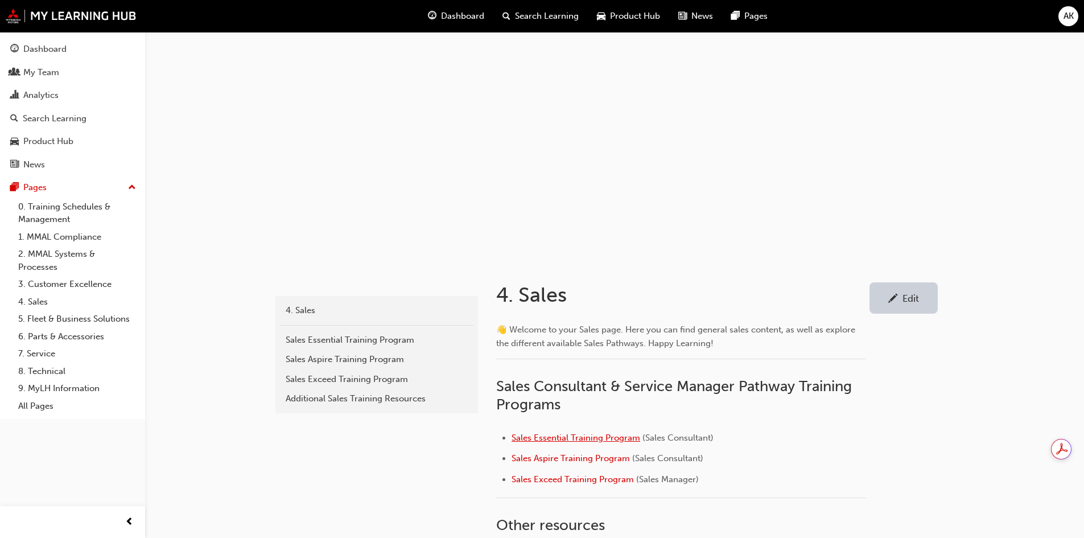
click at [596, 439] on span "Sales Essential Training Program" at bounding box center [575, 437] width 129 height 10
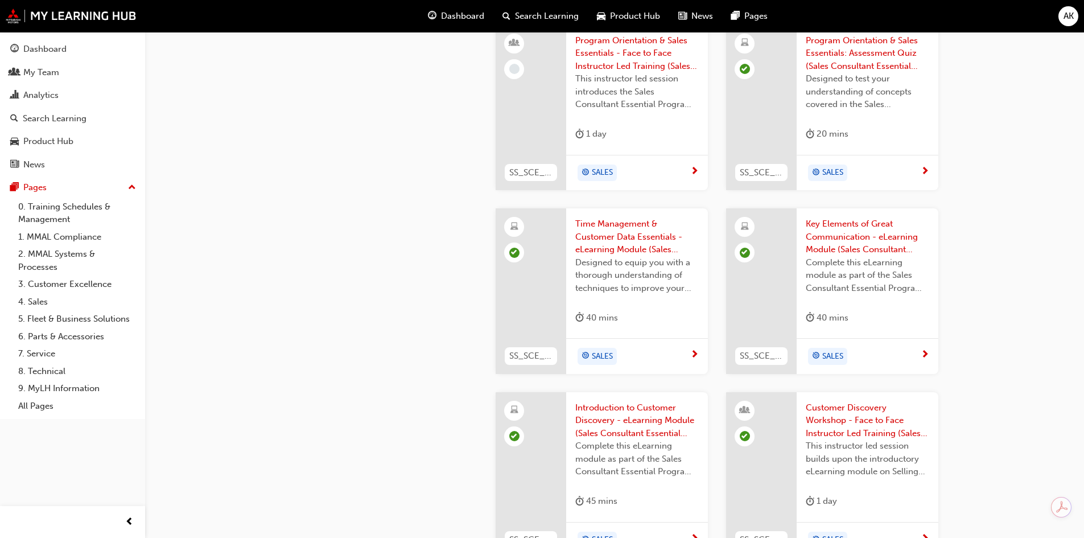
scroll to position [739, 0]
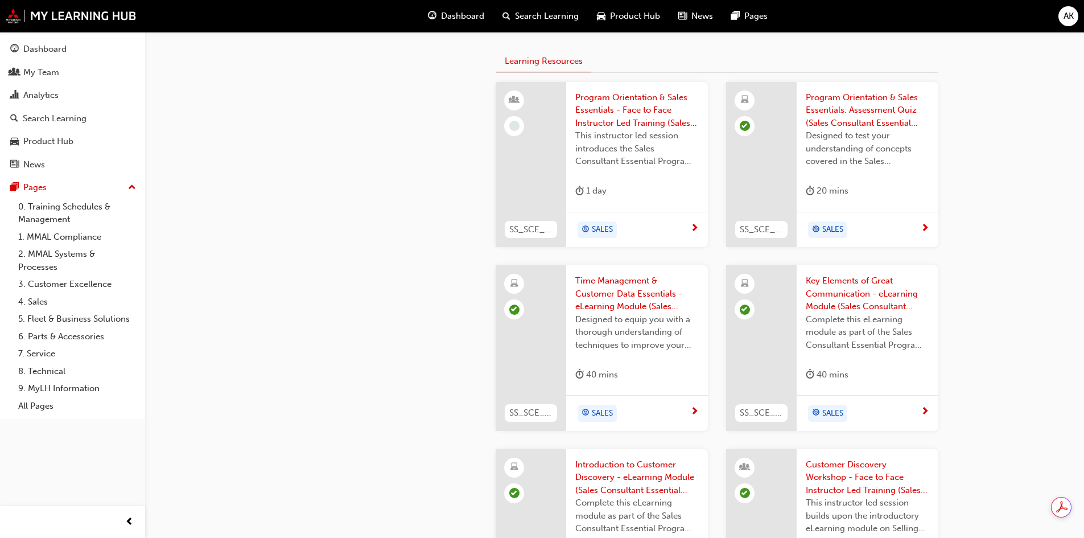
click at [649, 297] on span "Time Management & Customer Data Essentials - eLearning Module (Sales Consultant…" at bounding box center [636, 293] width 123 height 39
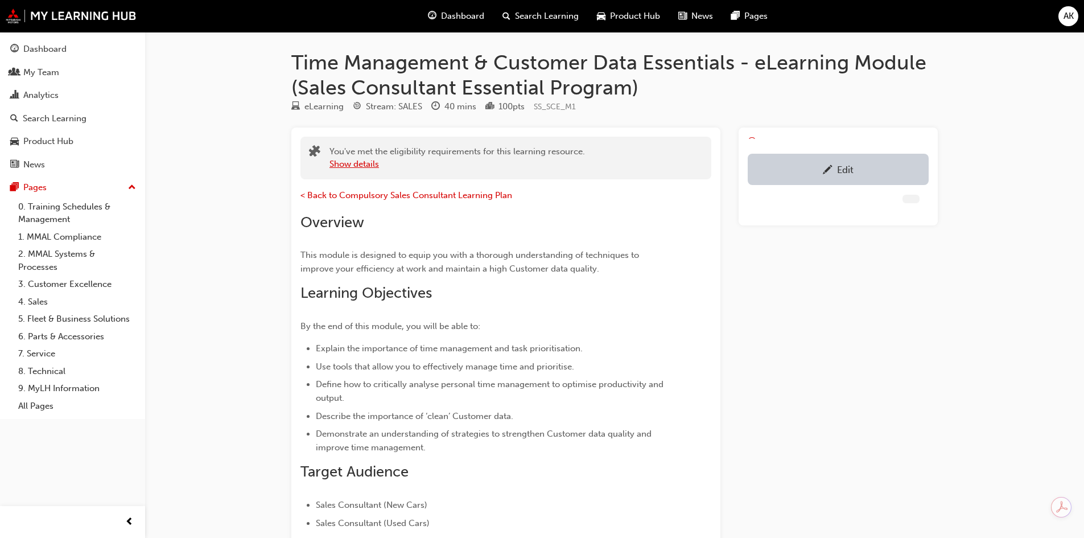
click at [354, 159] on button "Show details" at bounding box center [353, 164] width 49 height 13
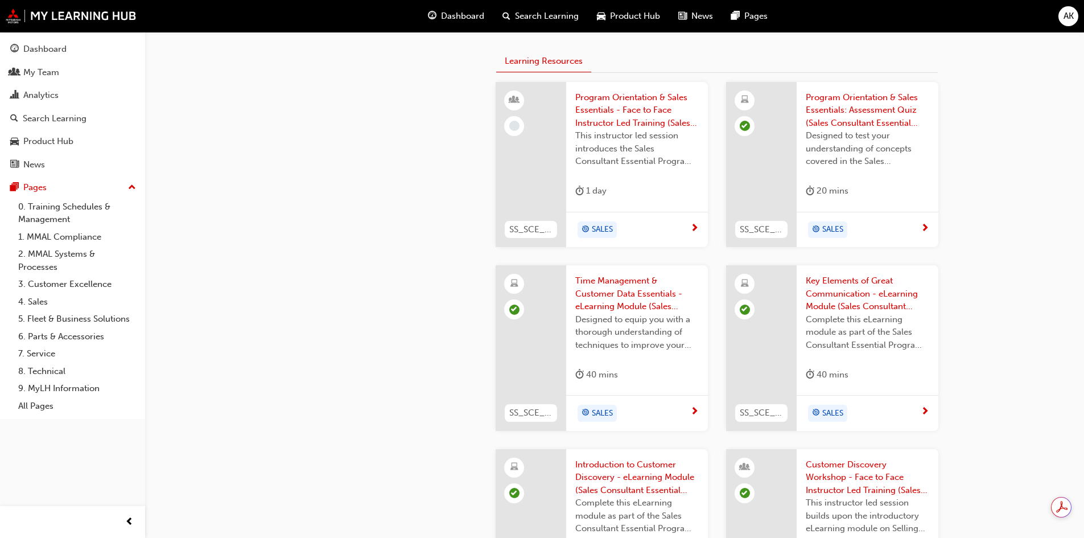
click at [1062, 244] on div "sales-essential 4. Sales Sales Essential Training Program 4. Sales Sales Essent…" at bounding box center [542, 174] width 1084 height 1827
click at [1003, 253] on div "sales-essential 4. Sales Sales Essential Training Program 4. Sales Sales Essent…" at bounding box center [542, 174] width 1084 height 1827
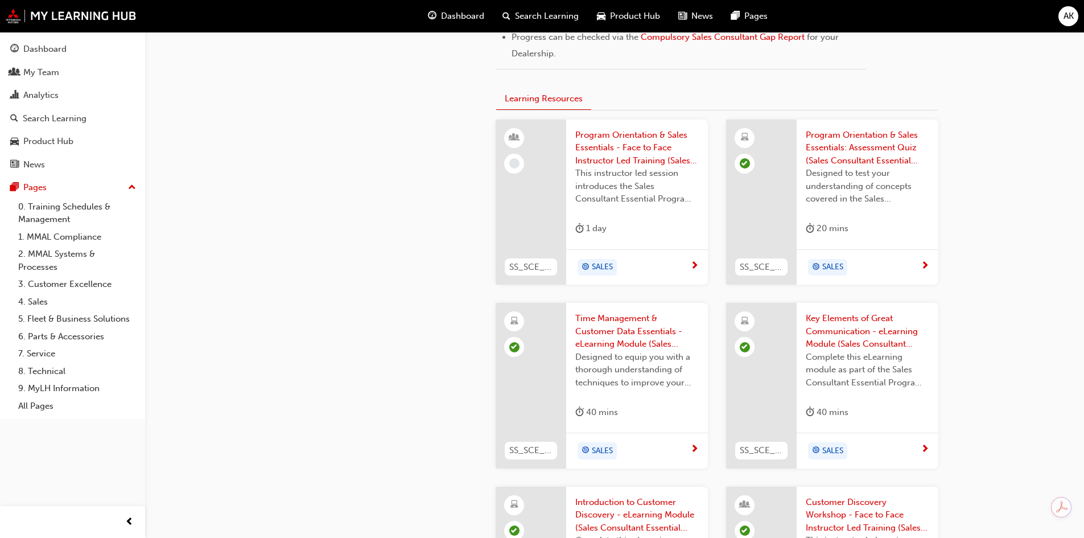
scroll to position [683, 0]
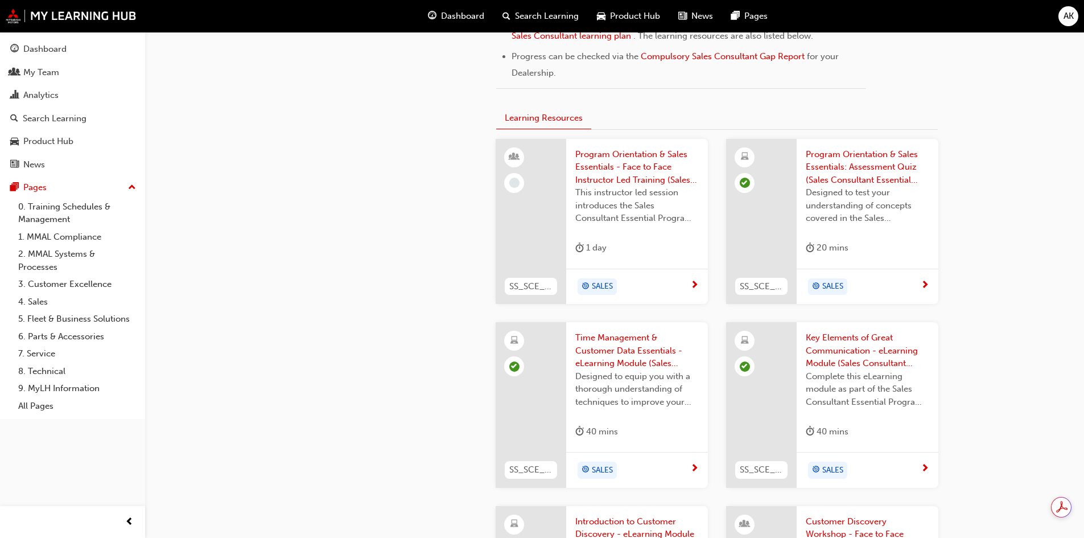
click at [841, 351] on span "Key Elements of Great Communication - eLearning Module (Sales Consultant Essent…" at bounding box center [866, 350] width 123 height 39
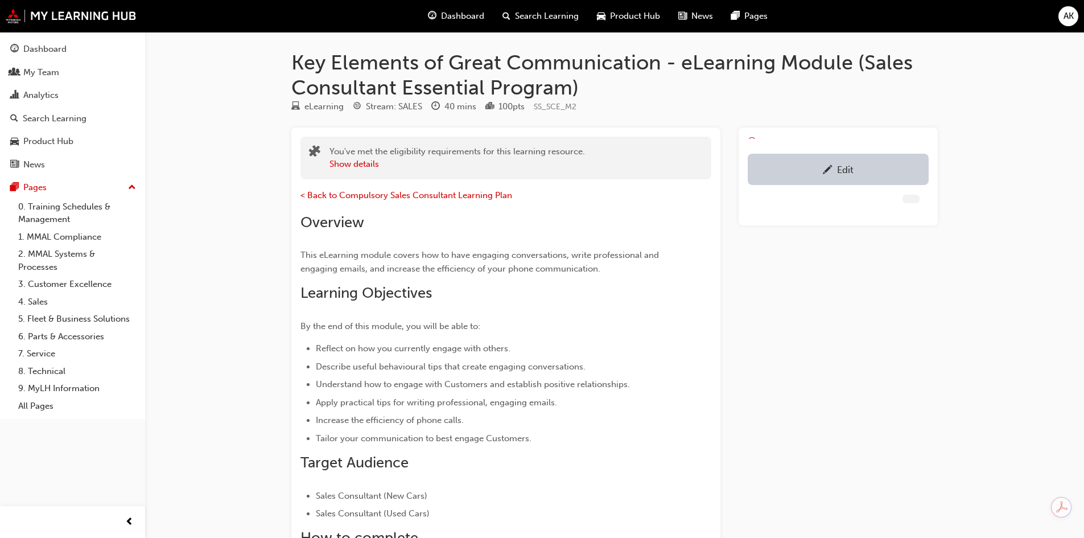
click at [353, 157] on div "You've met the eligibility requirements for this learning resource. Show details" at bounding box center [456, 158] width 255 height 26
click at [350, 160] on button "Show details" at bounding box center [353, 164] width 49 height 13
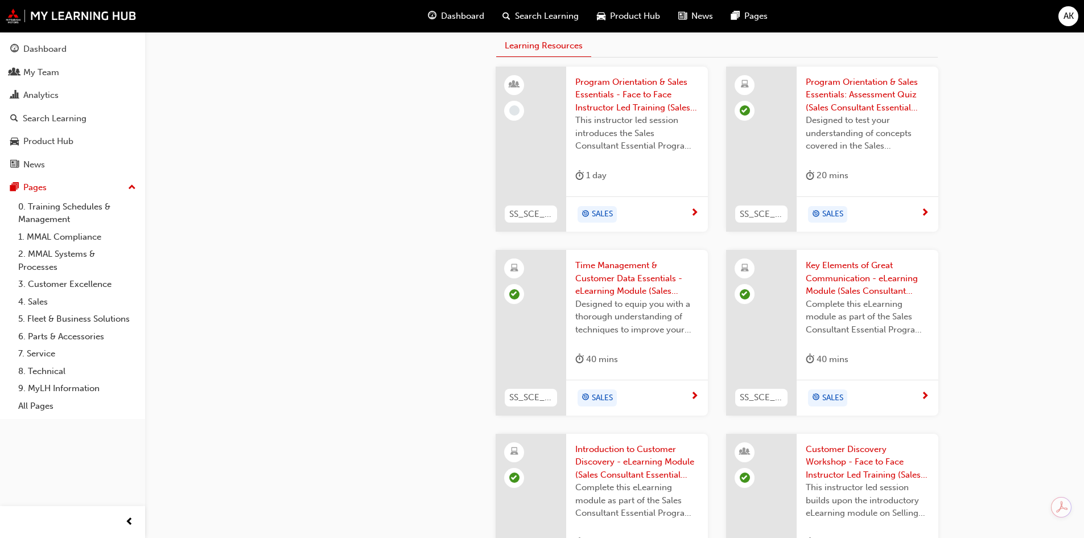
scroll to position [853, 0]
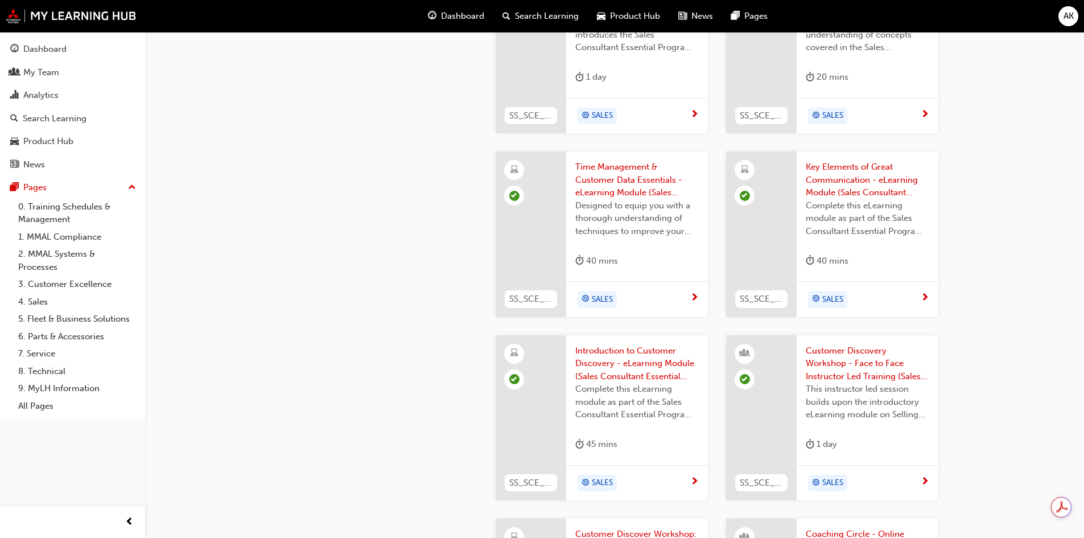
click at [987, 265] on div "sales-essential 4. Sales Sales Essential Training Program 4. Sales Sales Essent…" at bounding box center [542, 60] width 1084 height 1827
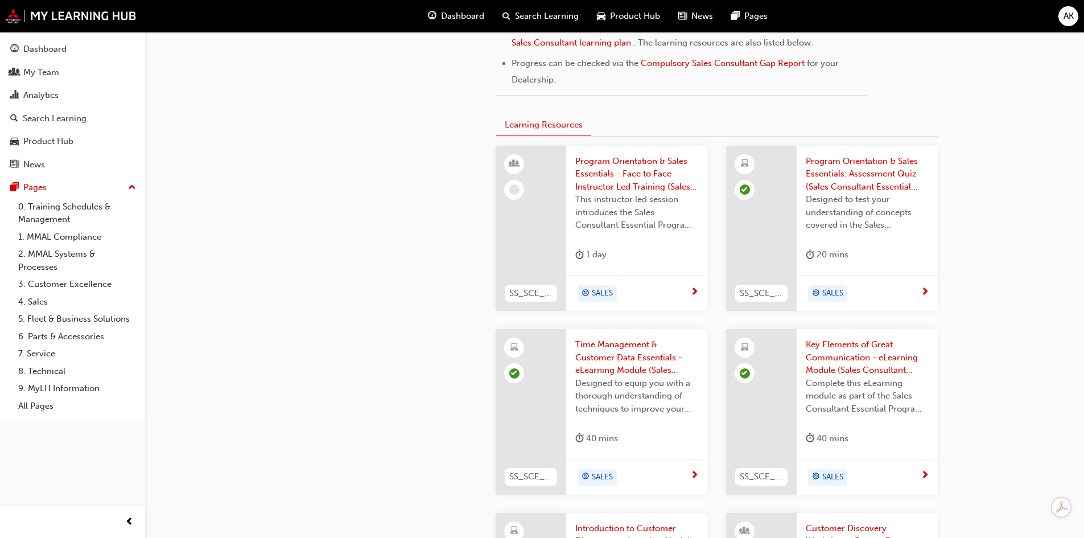
scroll to position [626, 0]
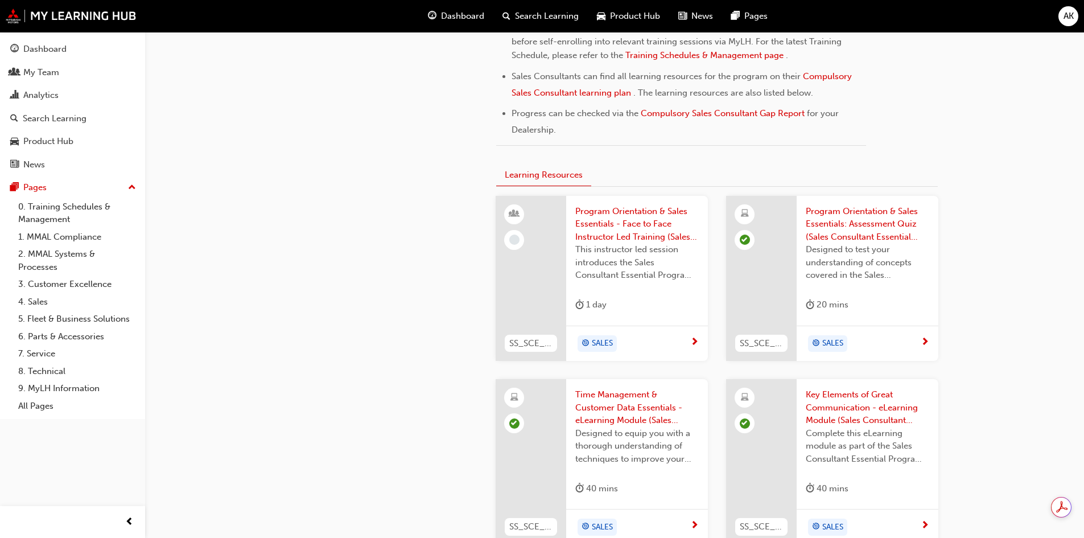
click at [756, 341] on span "SS_SCE_QZ1" at bounding box center [760, 343] width 43 height 13
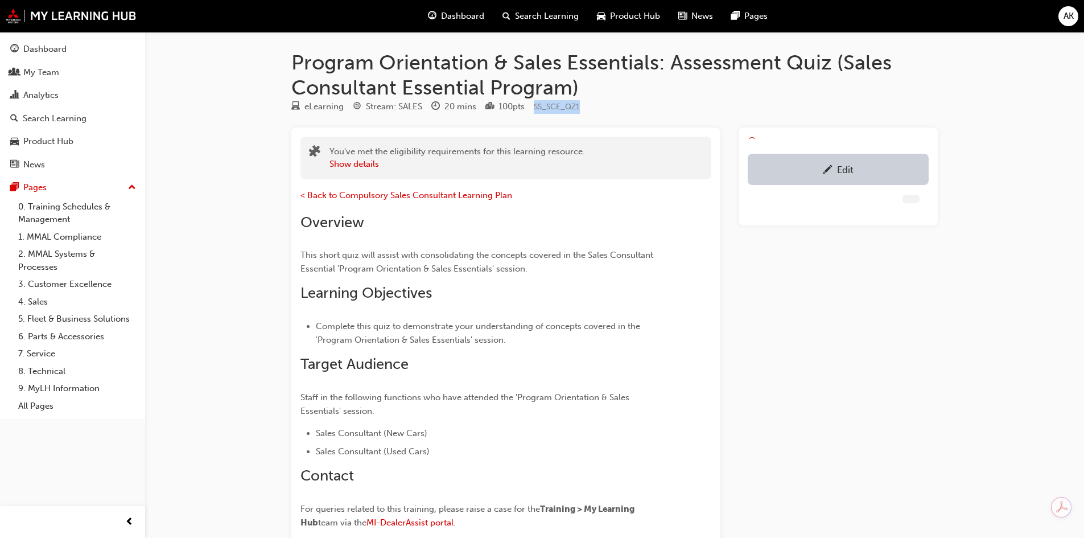
drag, startPoint x: 589, startPoint y: 105, endPoint x: 534, endPoint y: 109, distance: 55.3
click at [534, 109] on div "eLearning Stream: SALES 20 mins 100 pts SS_SCE_QZ1" at bounding box center [614, 109] width 646 height 19
copy span "SS_SCE_QZ1"
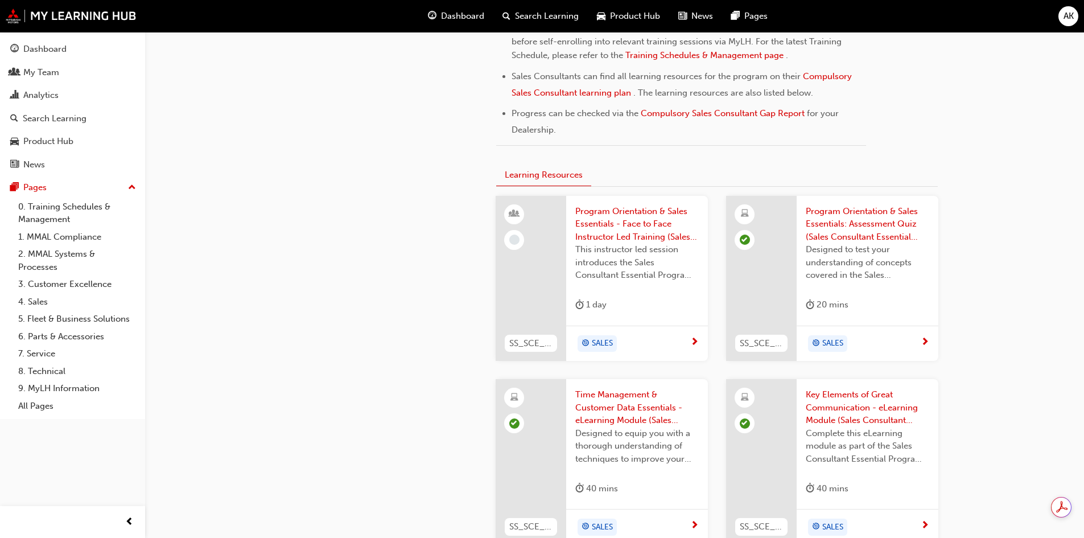
click at [986, 315] on div "sales-essential 4. Sales Sales Essential Training Program 4. Sales Sales Essent…" at bounding box center [542, 287] width 1084 height 1827
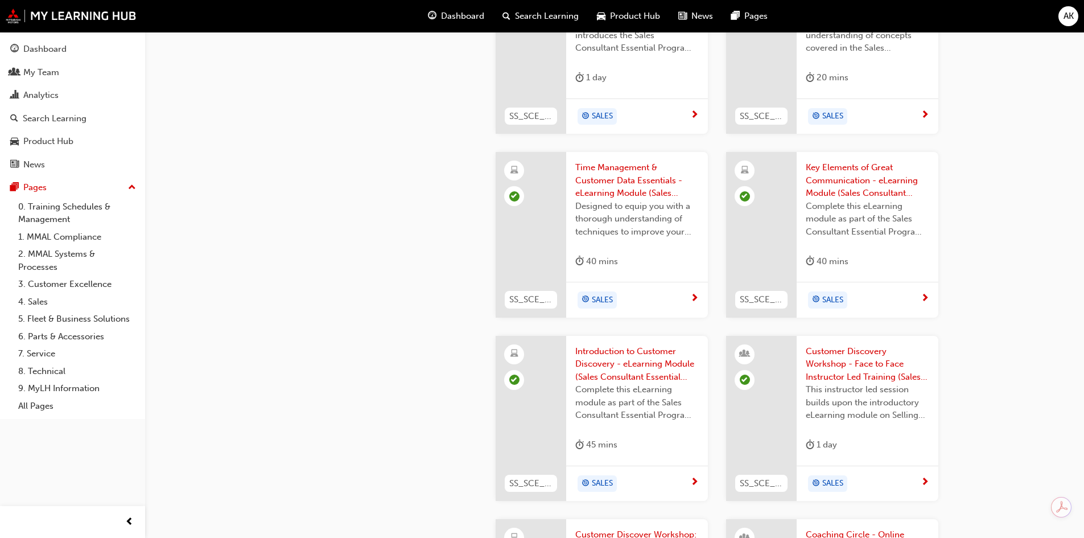
scroll to position [853, 0]
click at [647, 371] on span "Introduction to Customer Discovery - eLearning Module (Sales Consultant Essenti…" at bounding box center [636, 363] width 123 height 39
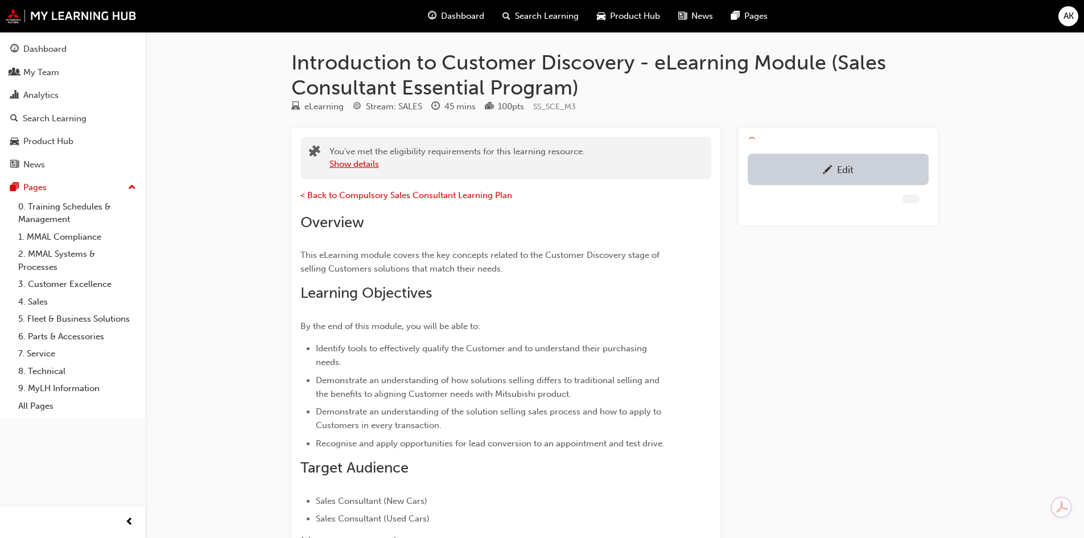
click at [352, 167] on button "Show details" at bounding box center [353, 164] width 49 height 13
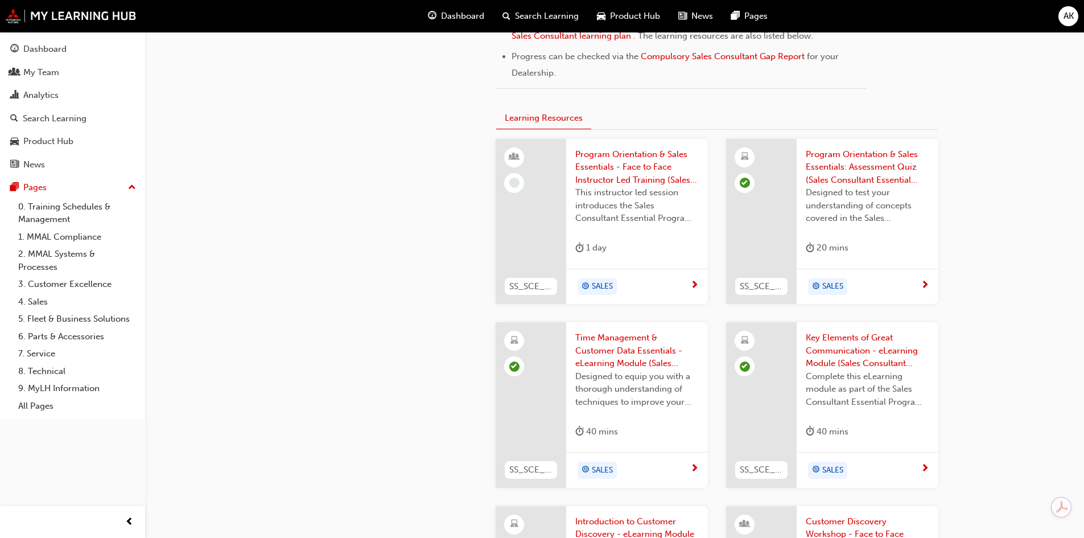
scroll to position [853, 0]
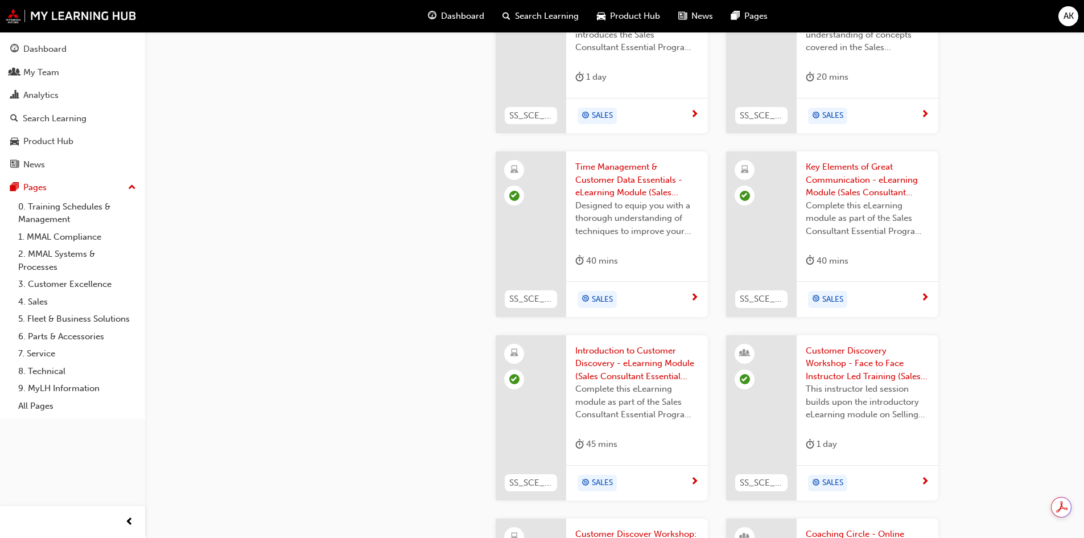
click at [838, 195] on span "Key Elements of Great Communication - eLearning Module (Sales Consultant Essent…" at bounding box center [866, 179] width 123 height 39
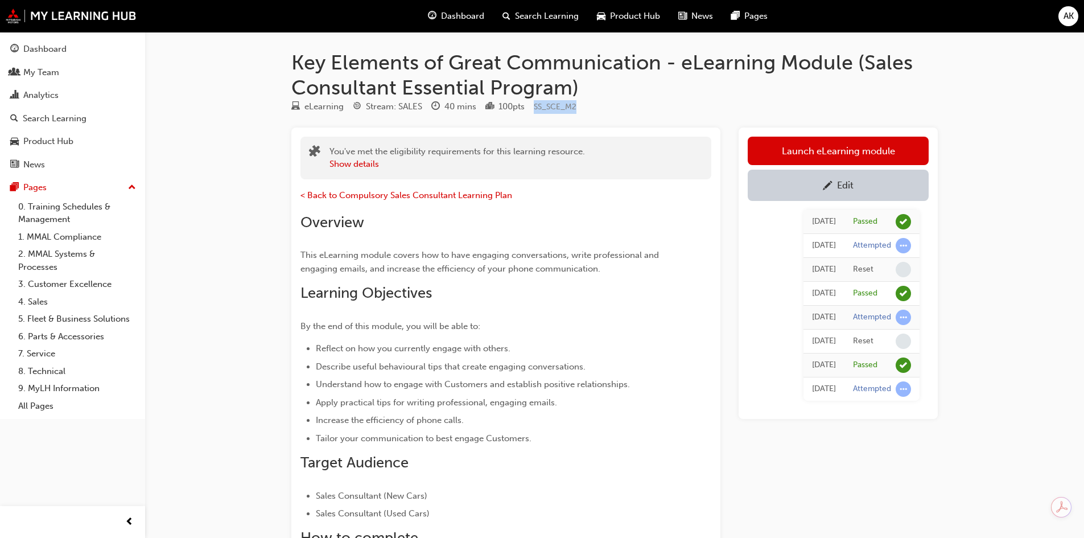
drag, startPoint x: 590, startPoint y: 103, endPoint x: 535, endPoint y: 111, distance: 55.3
click at [535, 111] on div "eLearning Stream: SALES 40 mins 100 pts SS_SCE_M2" at bounding box center [614, 109] width 646 height 19
copy span "SS_SCE_M2"
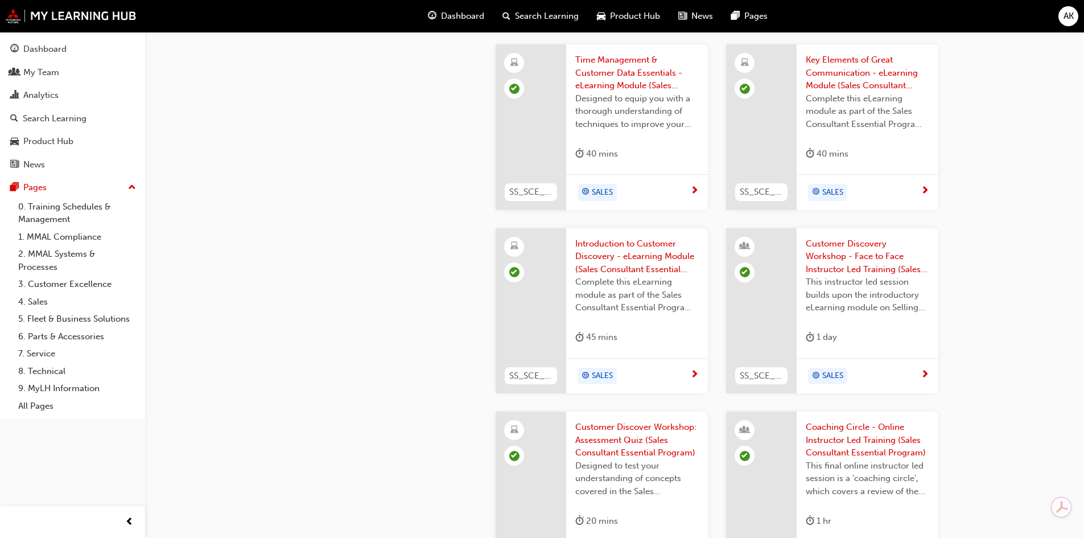
scroll to position [967, 0]
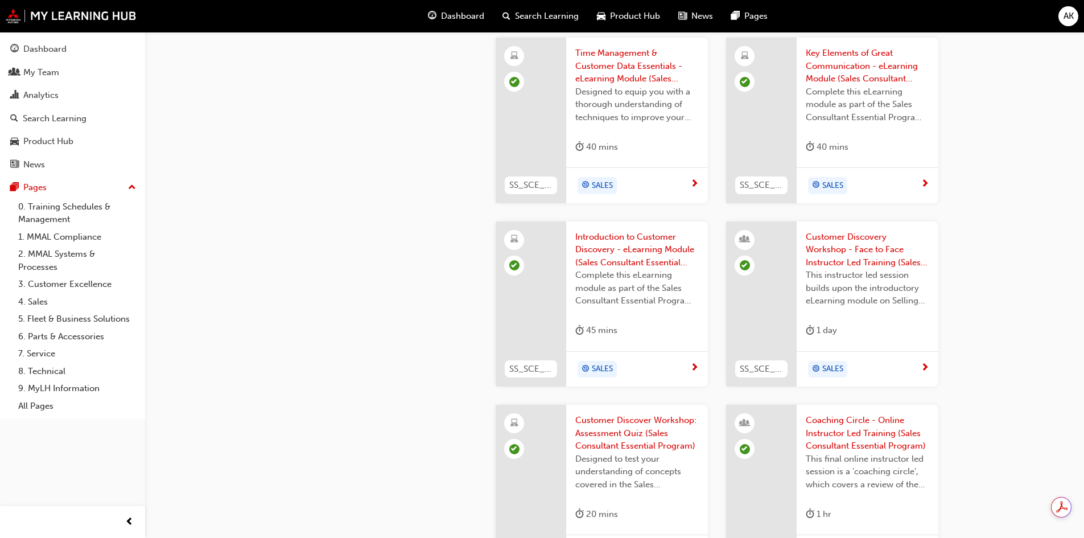
click at [843, 251] on span "Customer Discovery Workshop - Face to Face Instructor Led Training (Sales Consu…" at bounding box center [866, 249] width 123 height 39
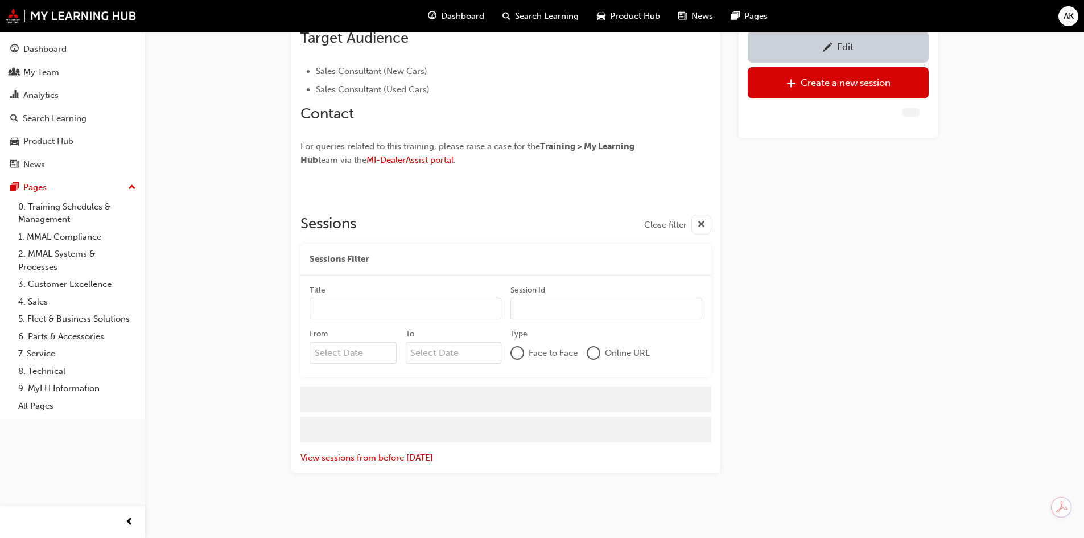
scroll to position [967, 0]
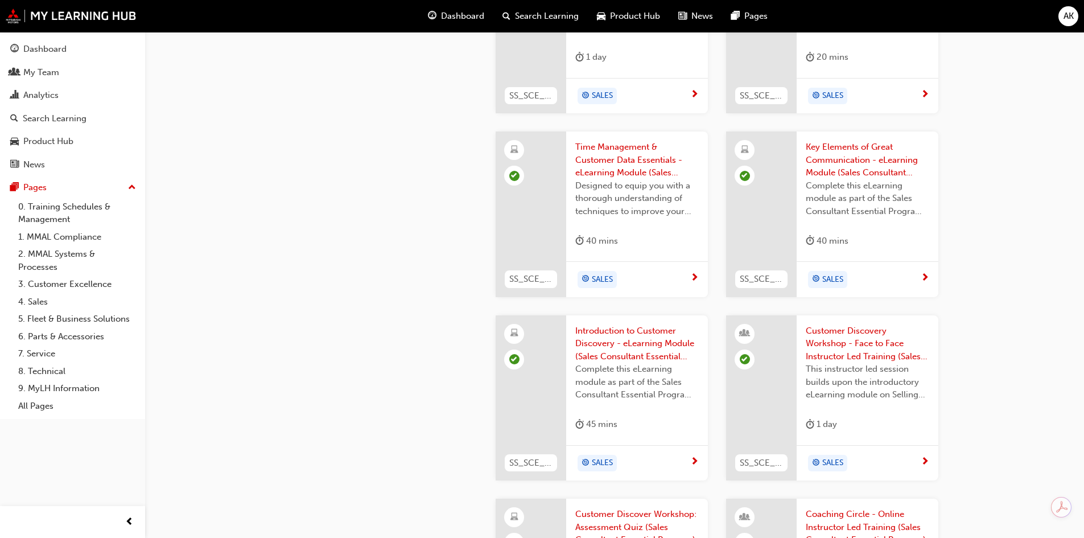
scroll to position [853, 0]
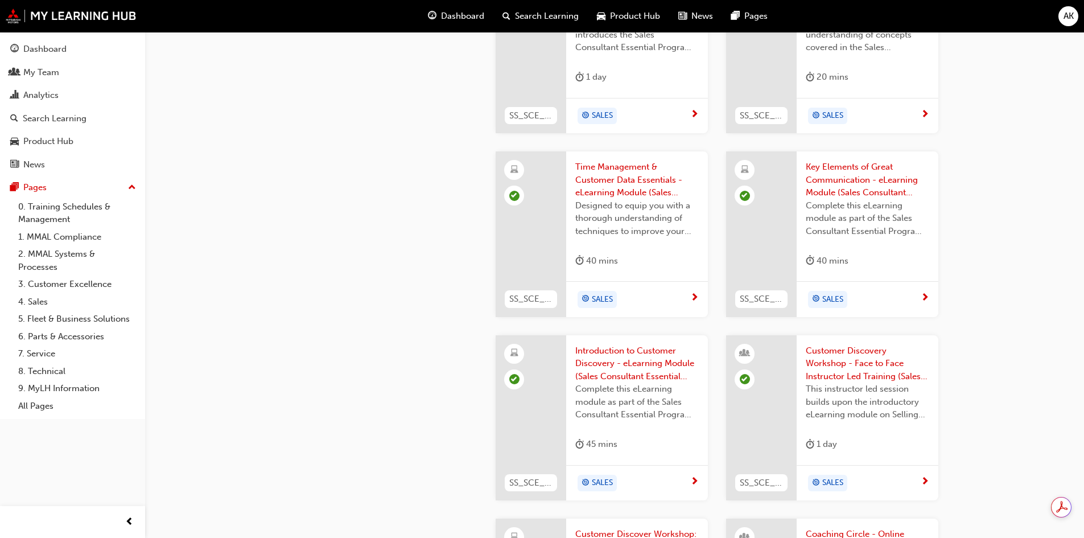
click at [622, 363] on span "Introduction to Customer Discovery - eLearning Module (Sales Consultant Essenti…" at bounding box center [636, 363] width 123 height 39
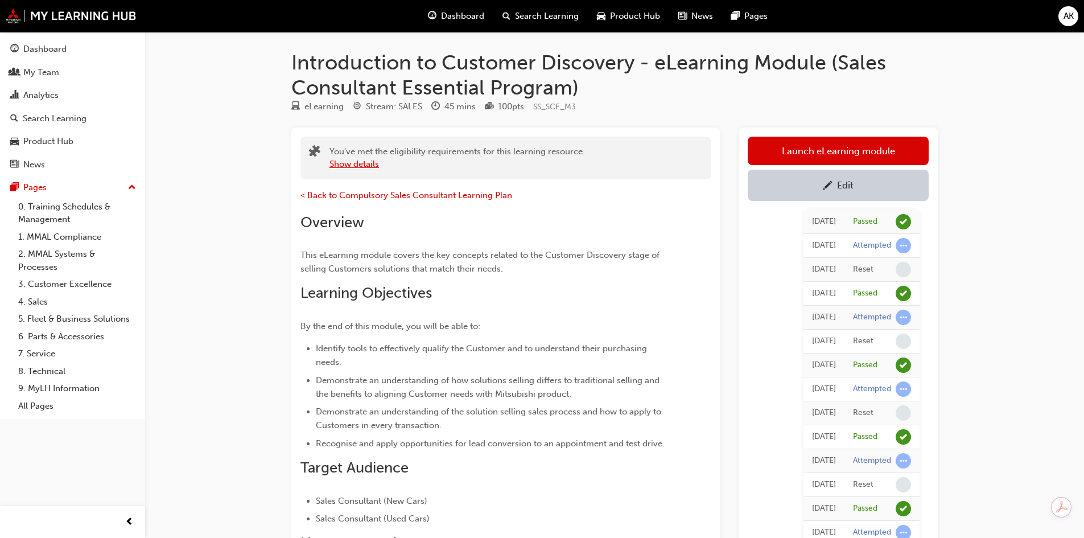
click at [348, 158] on button "Show details" at bounding box center [353, 164] width 49 height 13
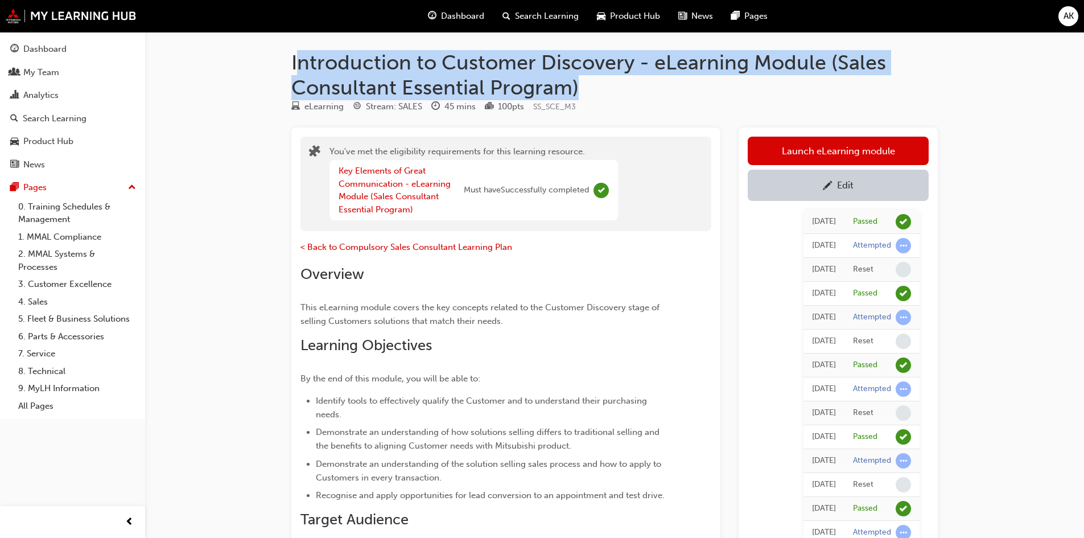
drag, startPoint x: 297, startPoint y: 60, endPoint x: 637, endPoint y: 84, distance: 340.4
click at [637, 84] on h1 "Introduction to Customer Discovery - eLearning Module (Sales Consultant Essenti…" at bounding box center [614, 74] width 646 height 49
click at [610, 91] on h1 "Introduction to Customer Discovery - eLearning Module (Sales Consultant Essenti…" at bounding box center [614, 74] width 646 height 49
